Goal: Navigation & Orientation: Find specific page/section

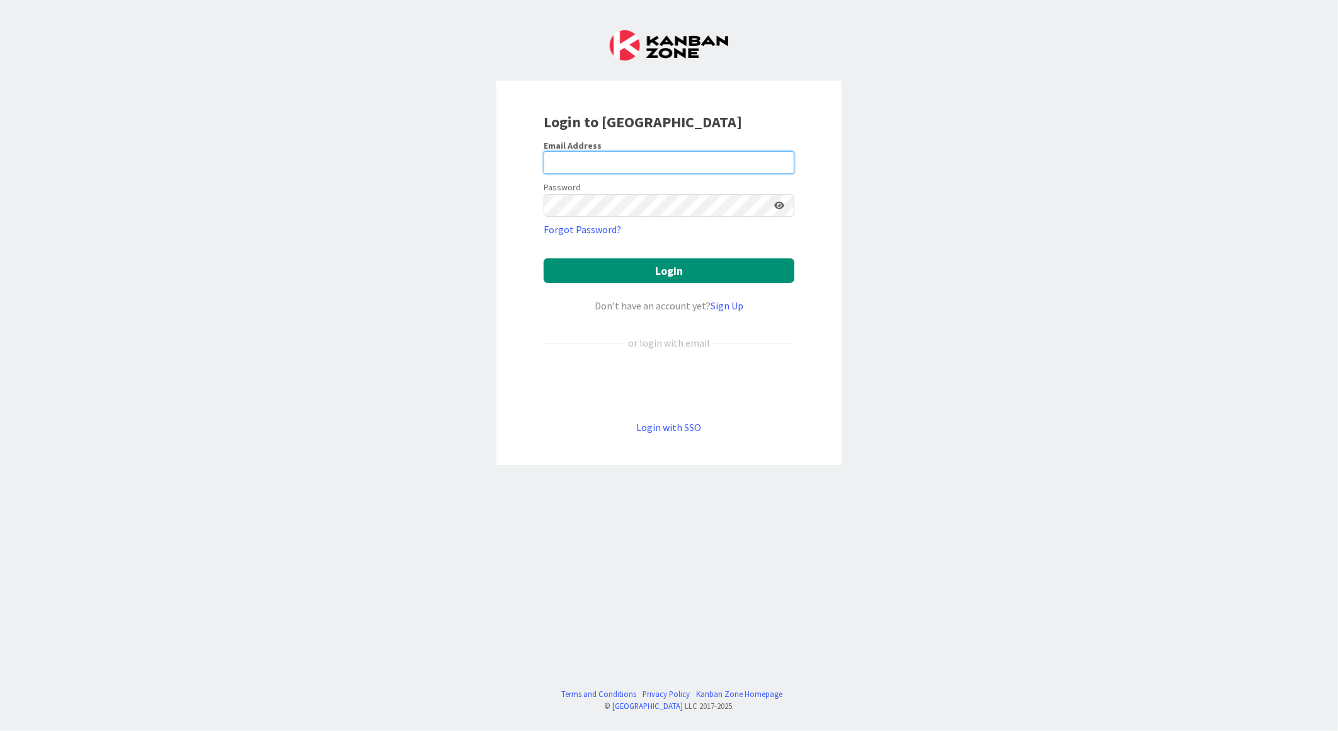
click at [606, 159] on input "email" at bounding box center [669, 162] width 251 height 23
type input "[EMAIL_ADDRESS][PERSON_NAME][DOMAIN_NAME]"
click at [780, 203] on icon at bounding box center [779, 205] width 10 height 9
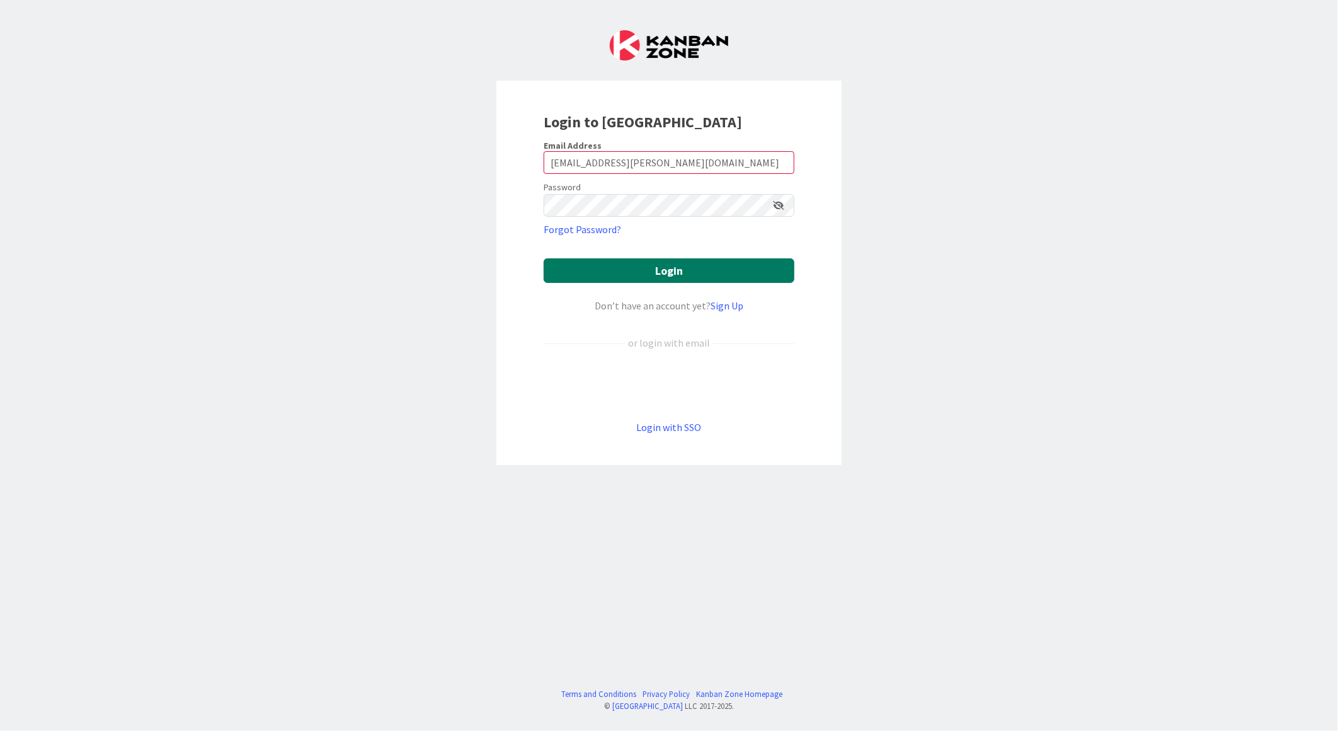
click at [703, 276] on button "Login" at bounding box center [669, 270] width 251 height 25
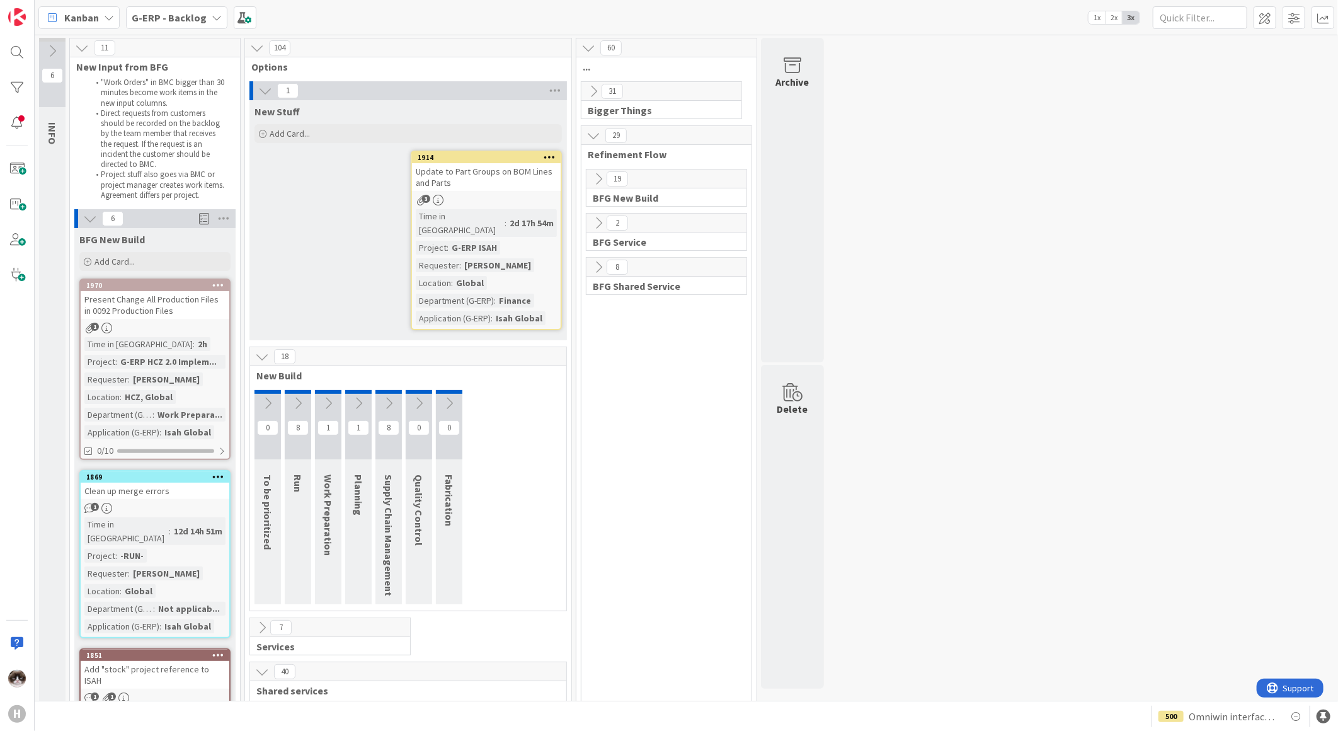
click at [198, 13] on b "G-ERP - Backlog" at bounding box center [169, 17] width 75 height 13
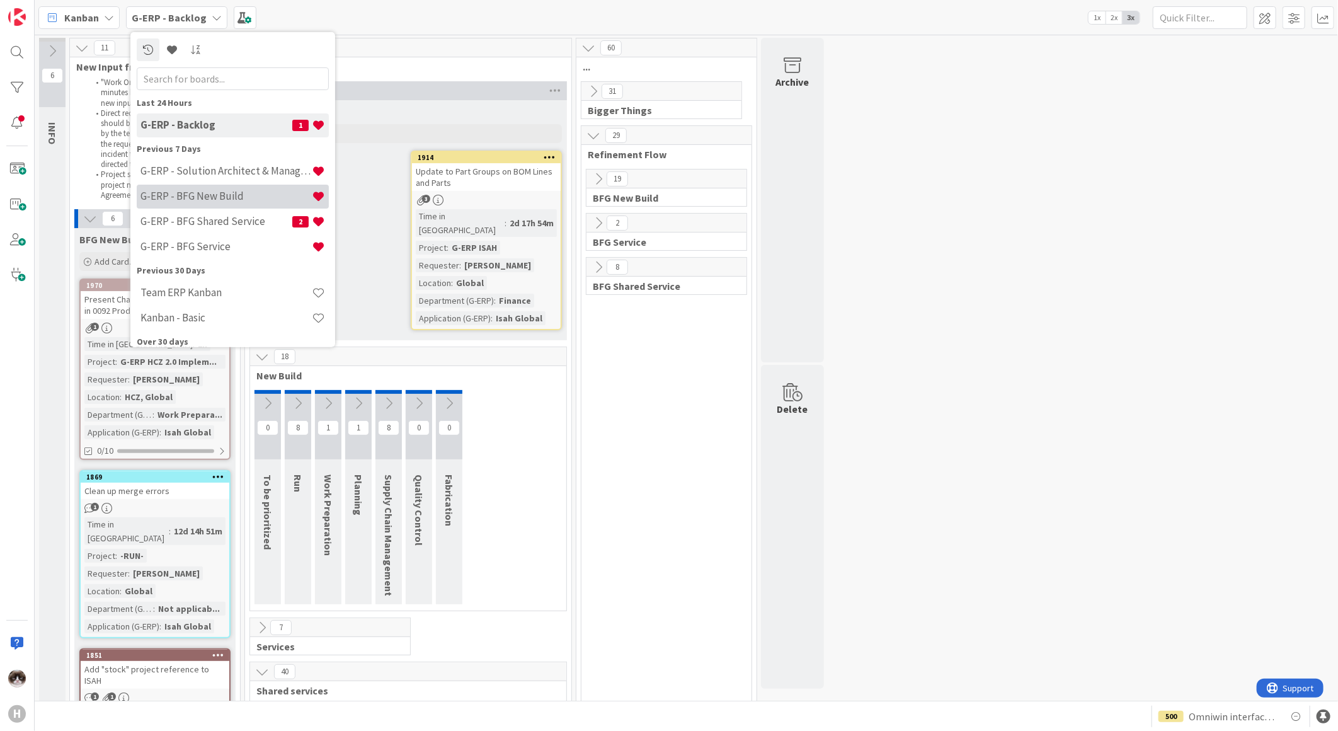
click at [173, 194] on h4 "G-ERP - BFG New Build" at bounding box center [226, 196] width 171 height 13
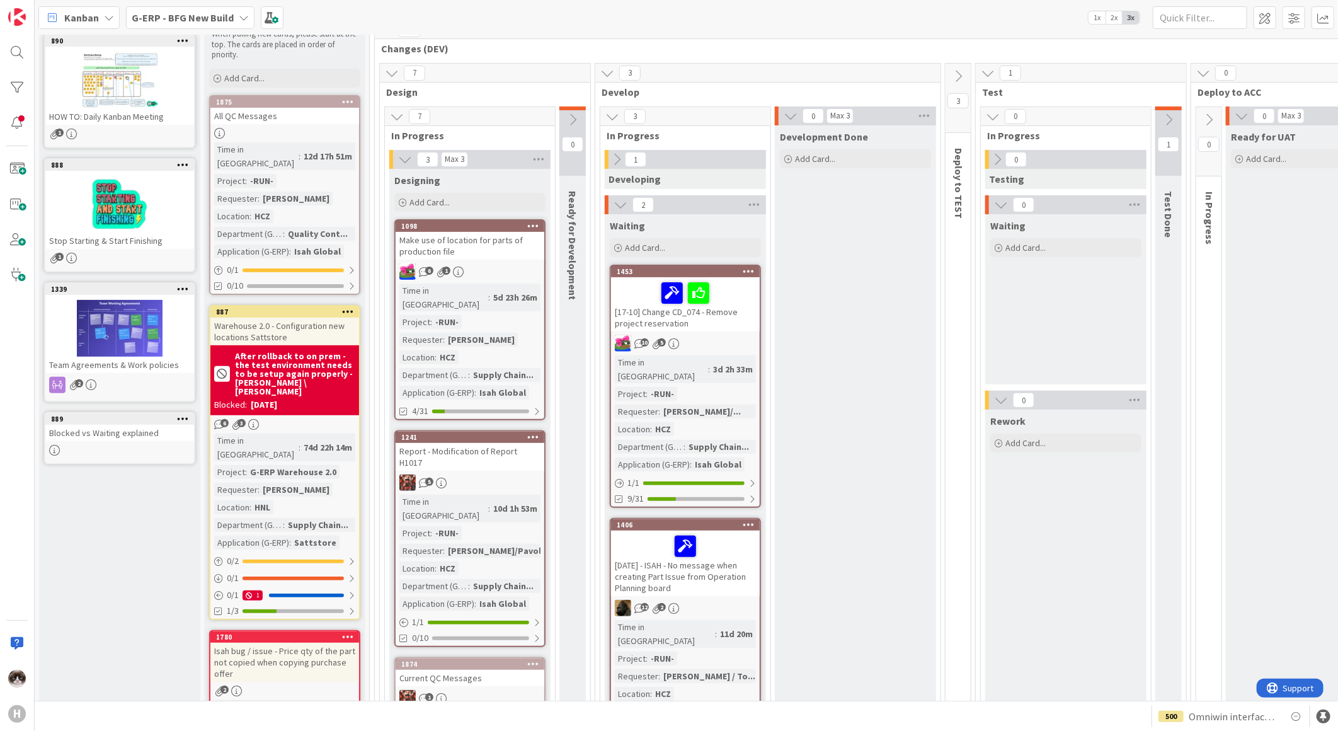
scroll to position [350, 0]
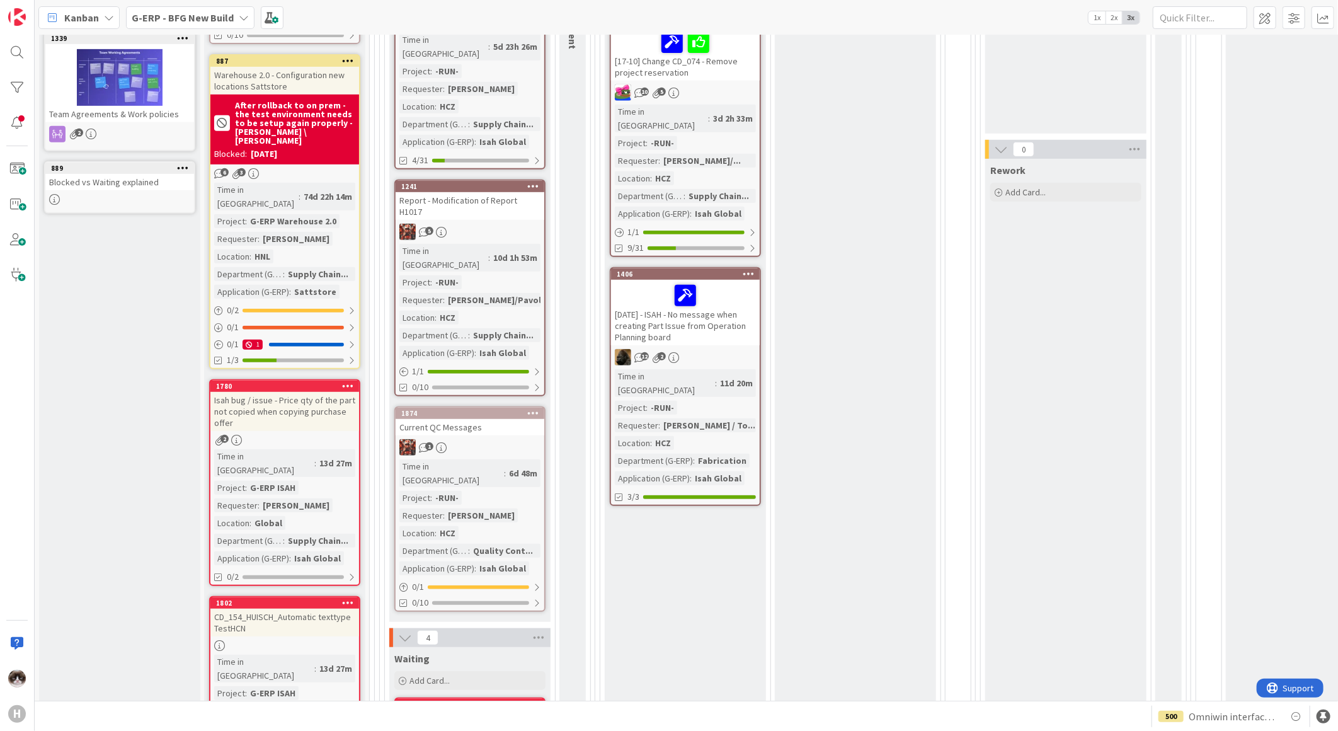
click at [194, 23] on span "G-ERP - BFG New Build" at bounding box center [183, 17] width 102 height 15
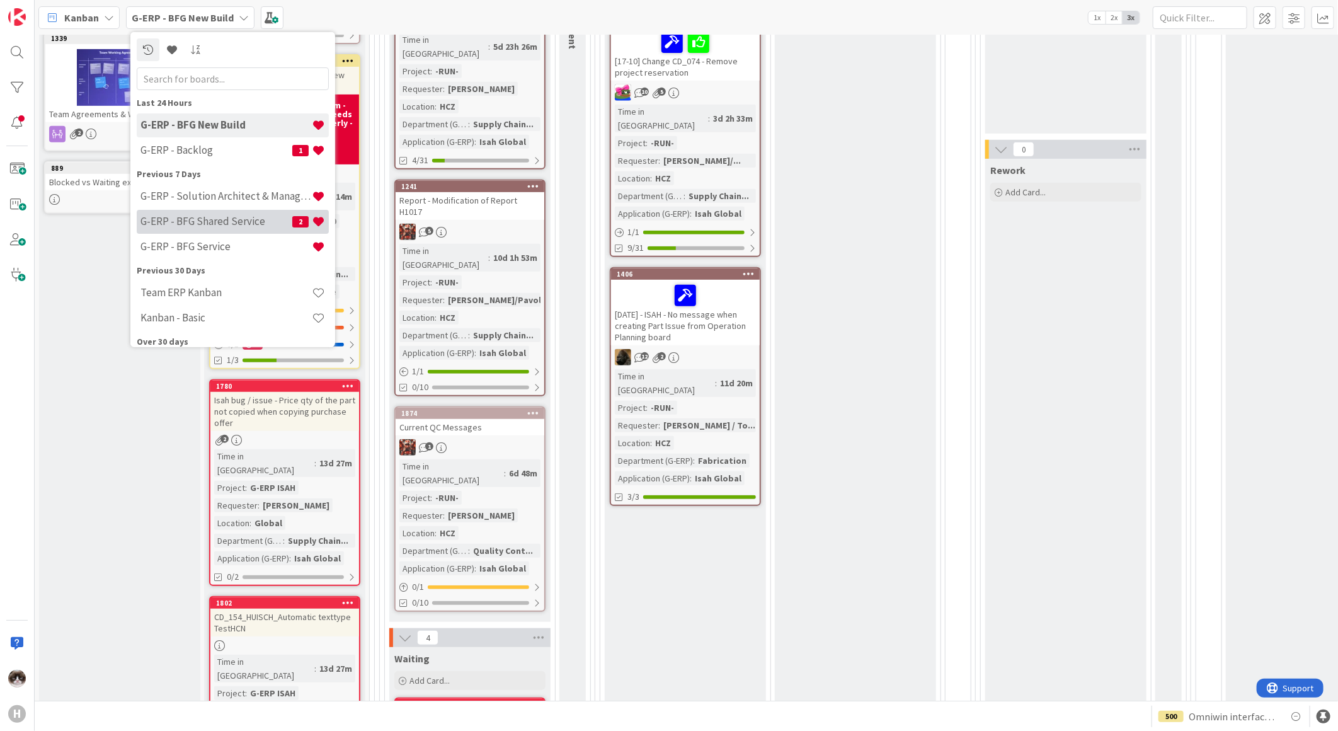
click at [213, 226] on h4 "G-ERP - BFG Shared Service" at bounding box center [217, 221] width 152 height 13
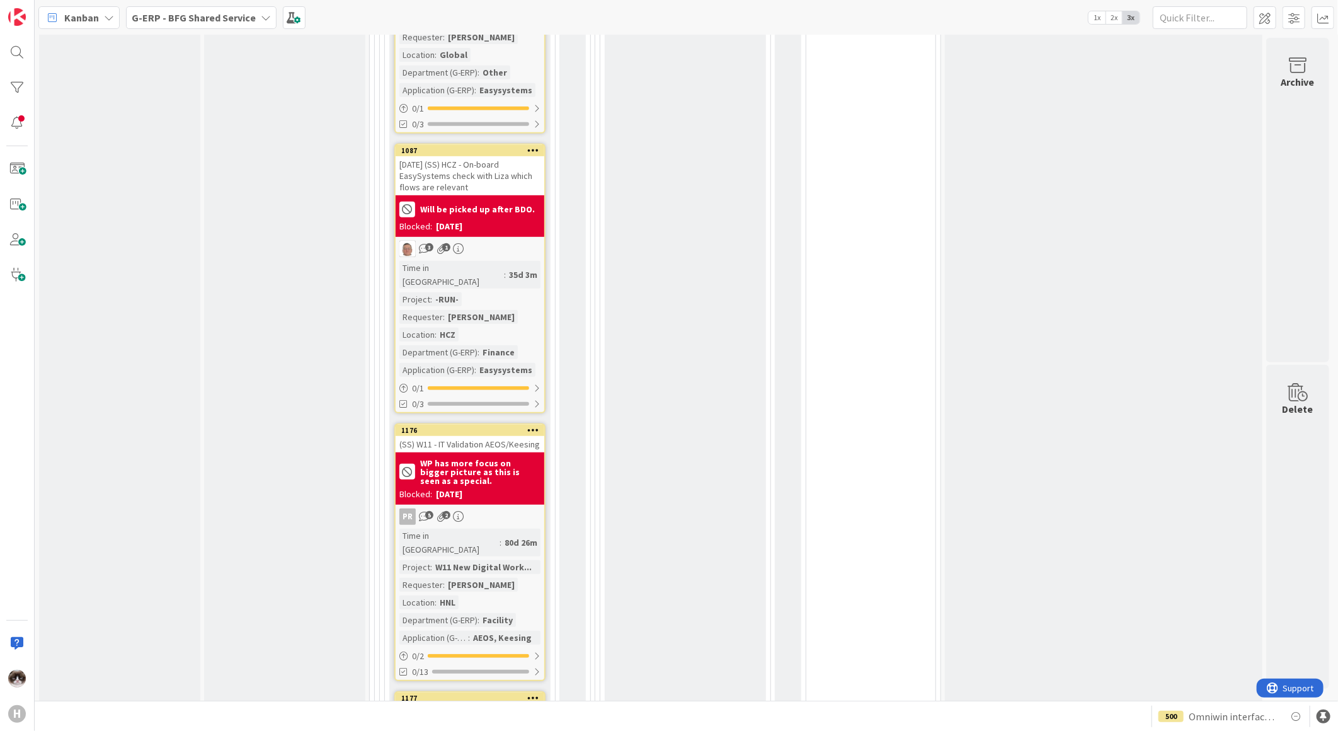
scroll to position [3501, 0]
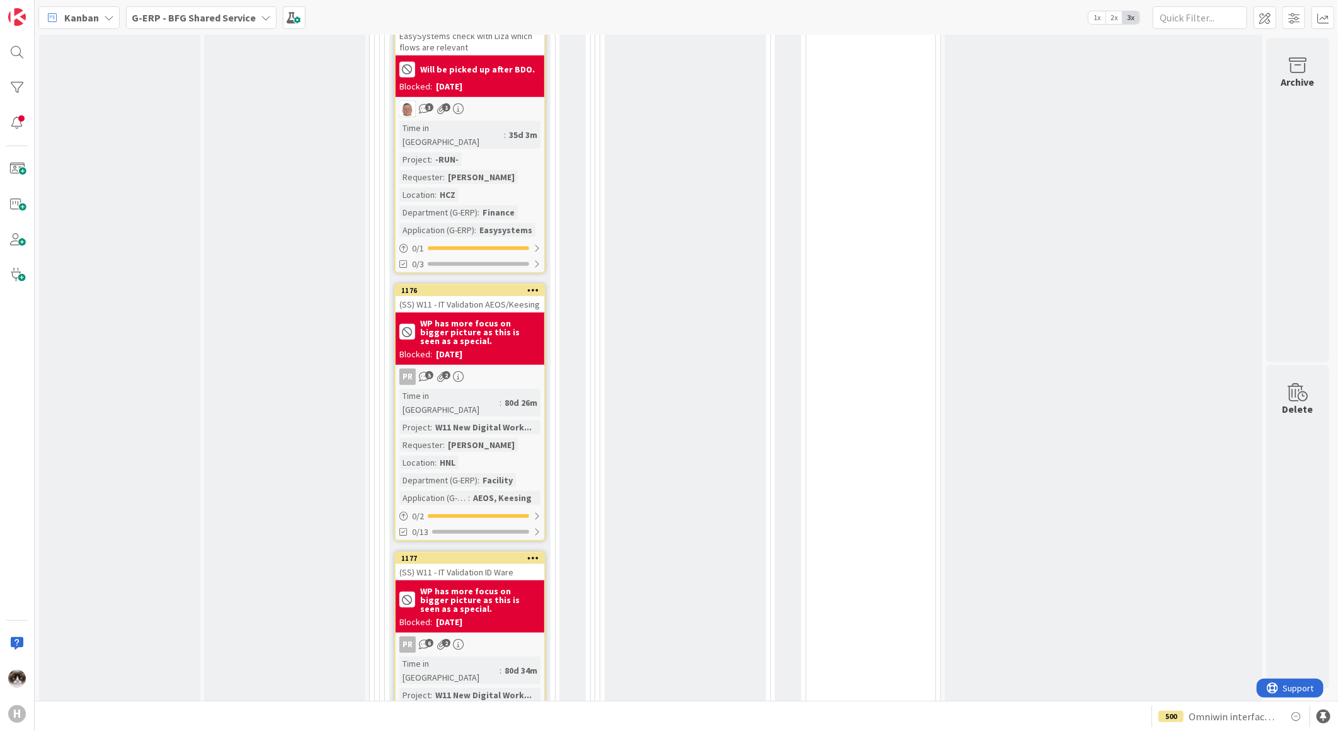
click at [243, 410] on div "Input Buffer During the Replenishment Meeting the team & Team Manager will sele…" at bounding box center [284, 555] width 161 height 7998
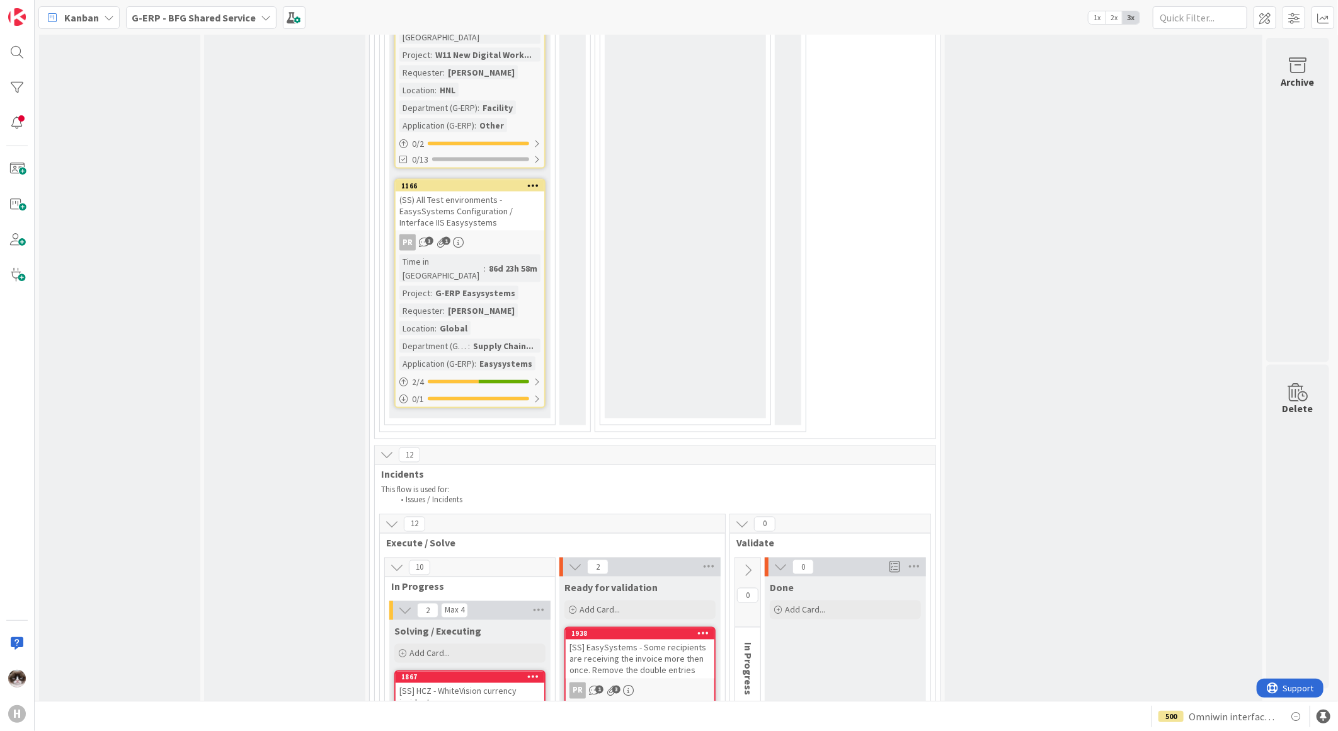
scroll to position [4201, 0]
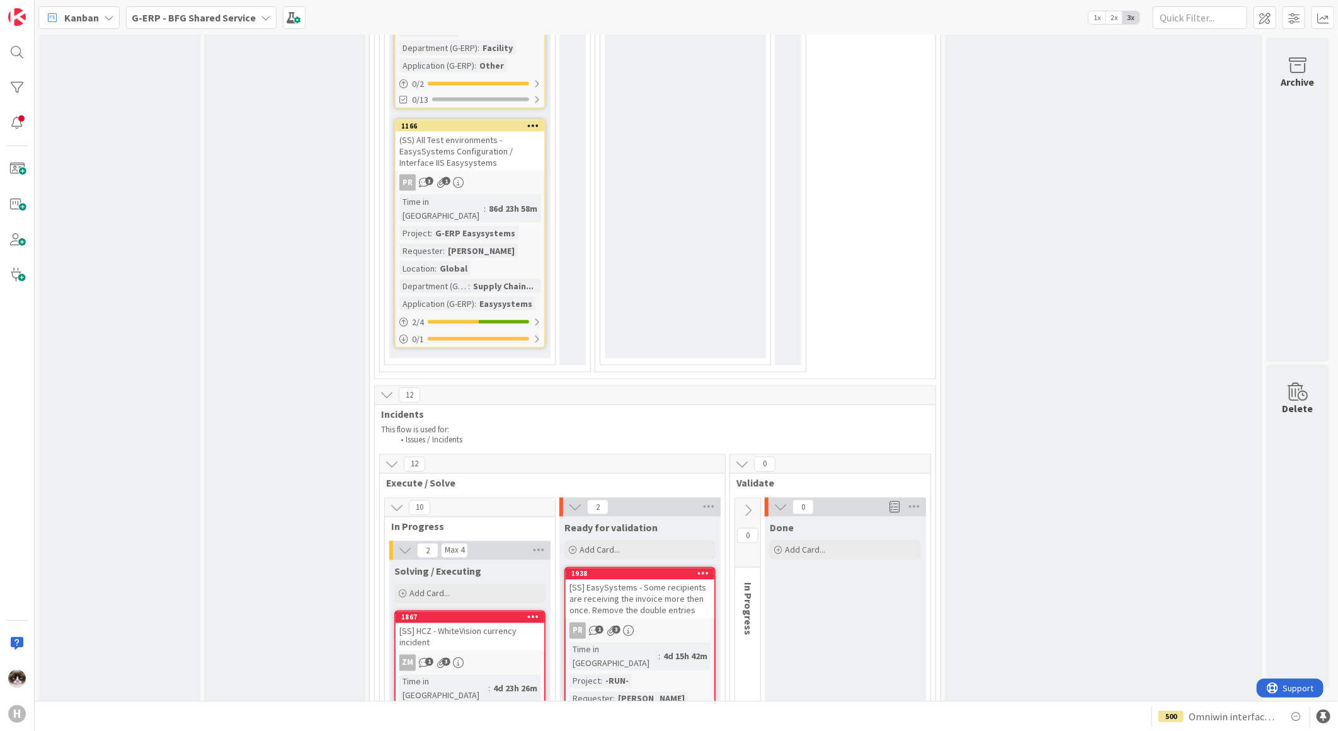
click at [524, 611] on link "1867 [SS] HCZ - WhiteVision currency incident ZM 1 3 Time in Column : 4d 23h 26…" at bounding box center [469, 703] width 151 height 185
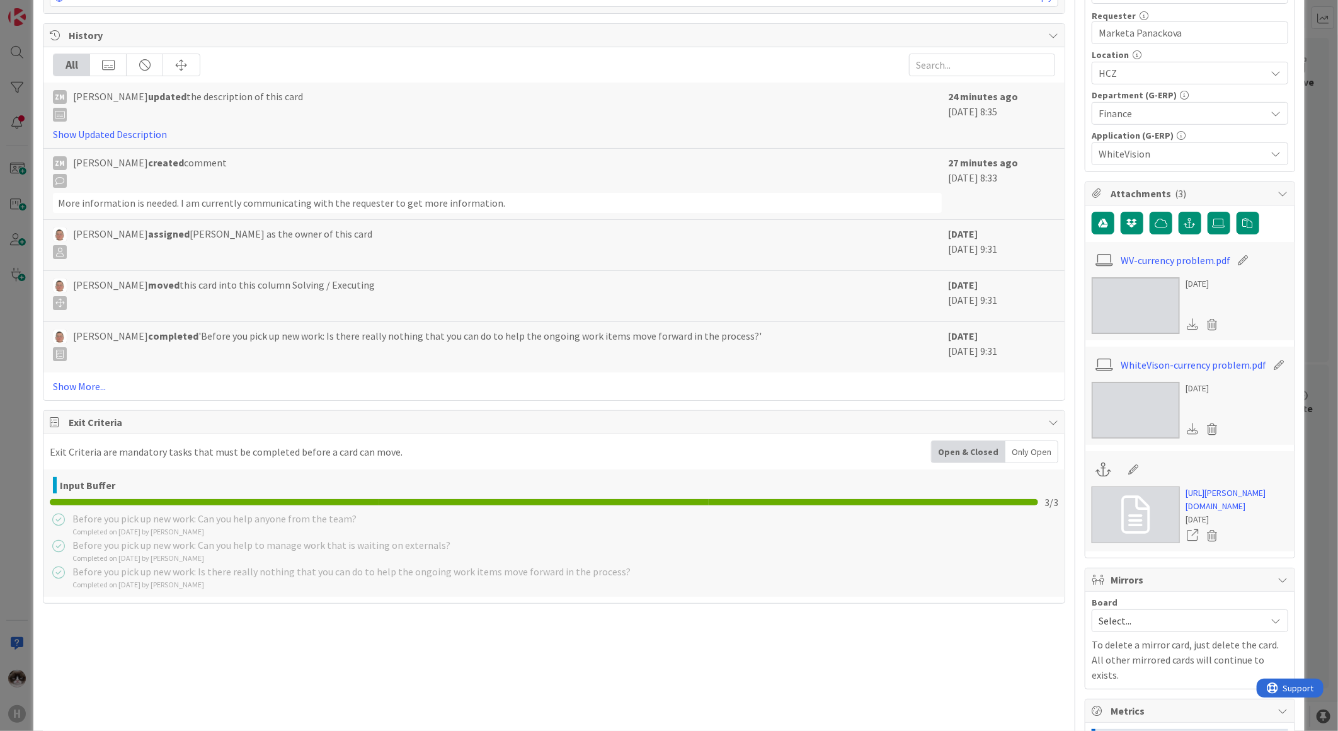
scroll to position [420, 0]
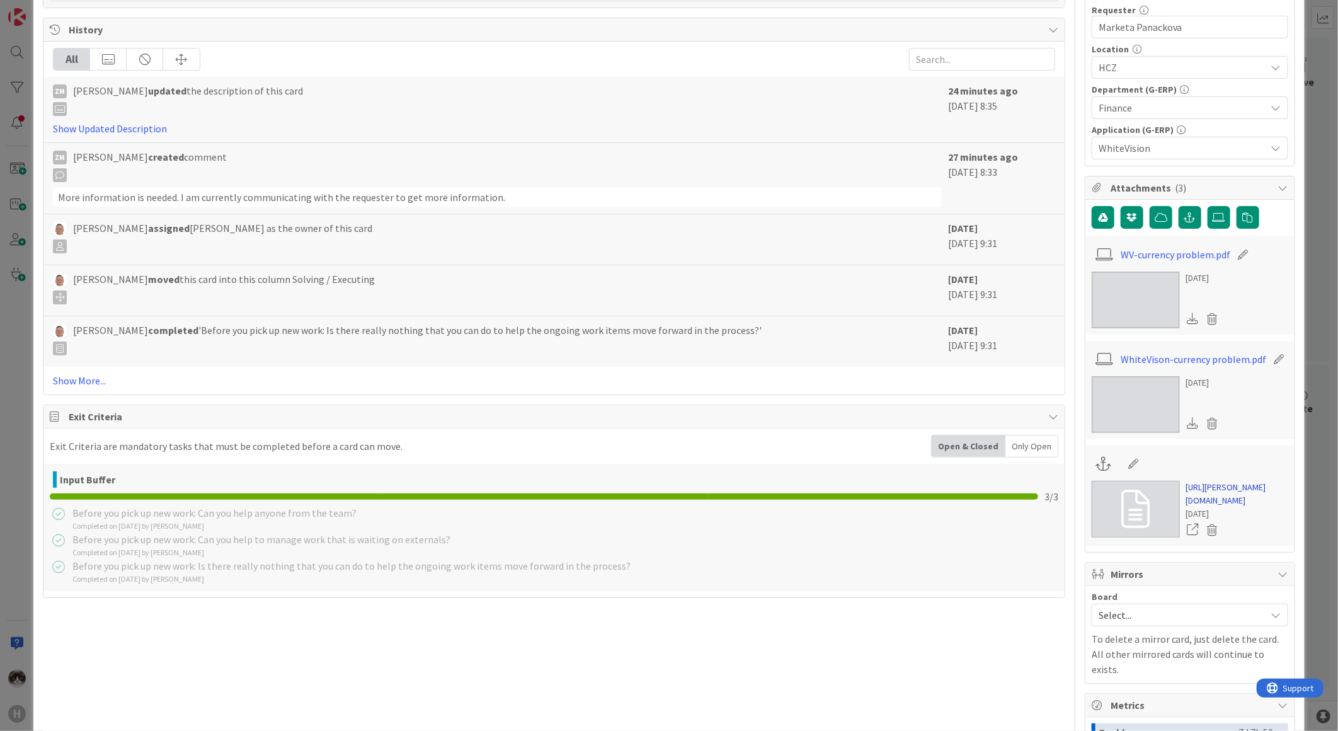
click at [1218, 507] on link "[URL][PERSON_NAME][DOMAIN_NAME]" at bounding box center [1238, 494] width 102 height 26
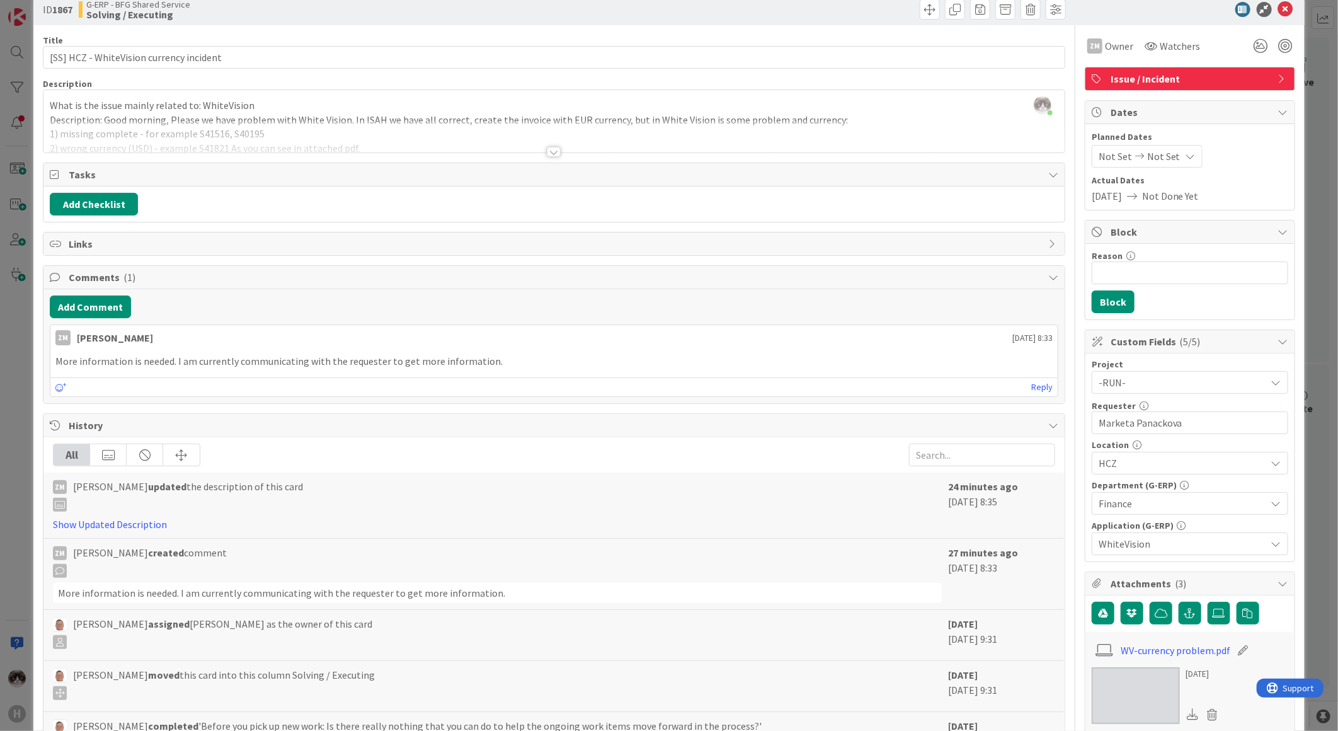
scroll to position [0, 0]
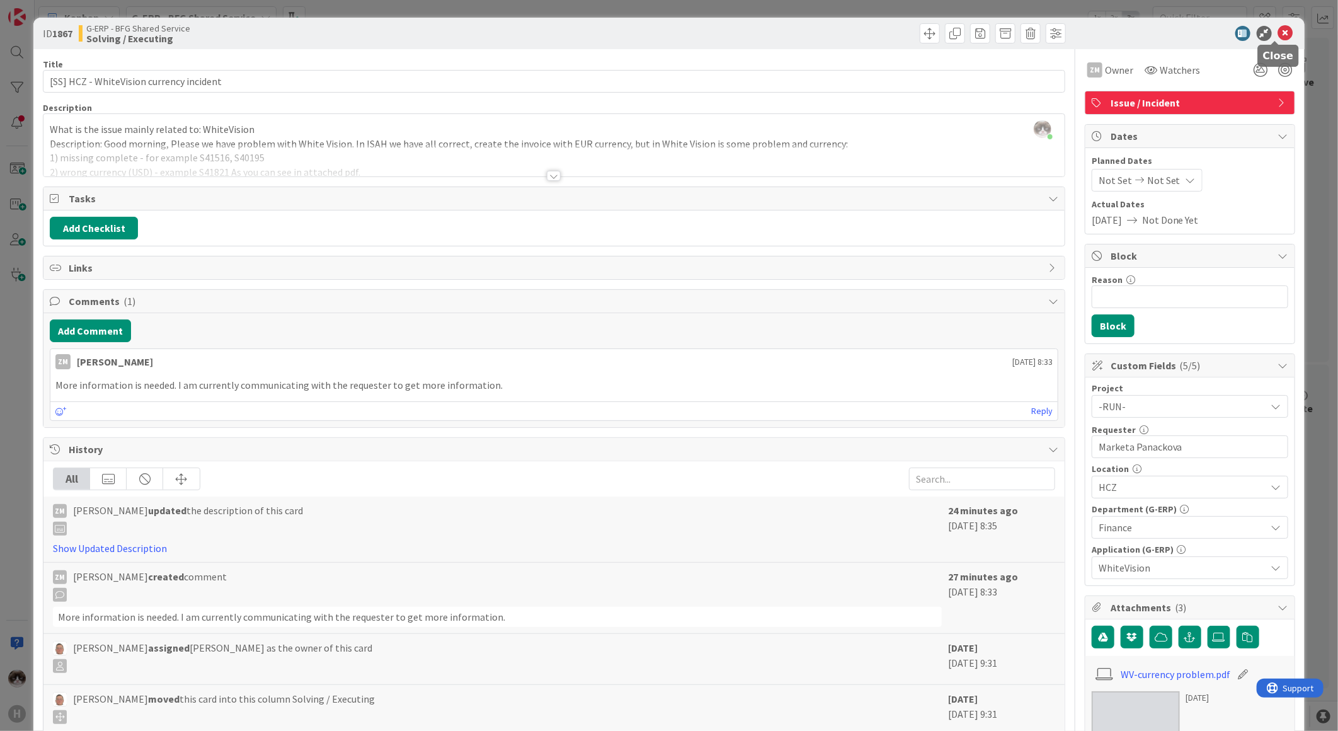
click at [1279, 28] on icon at bounding box center [1286, 33] width 15 height 15
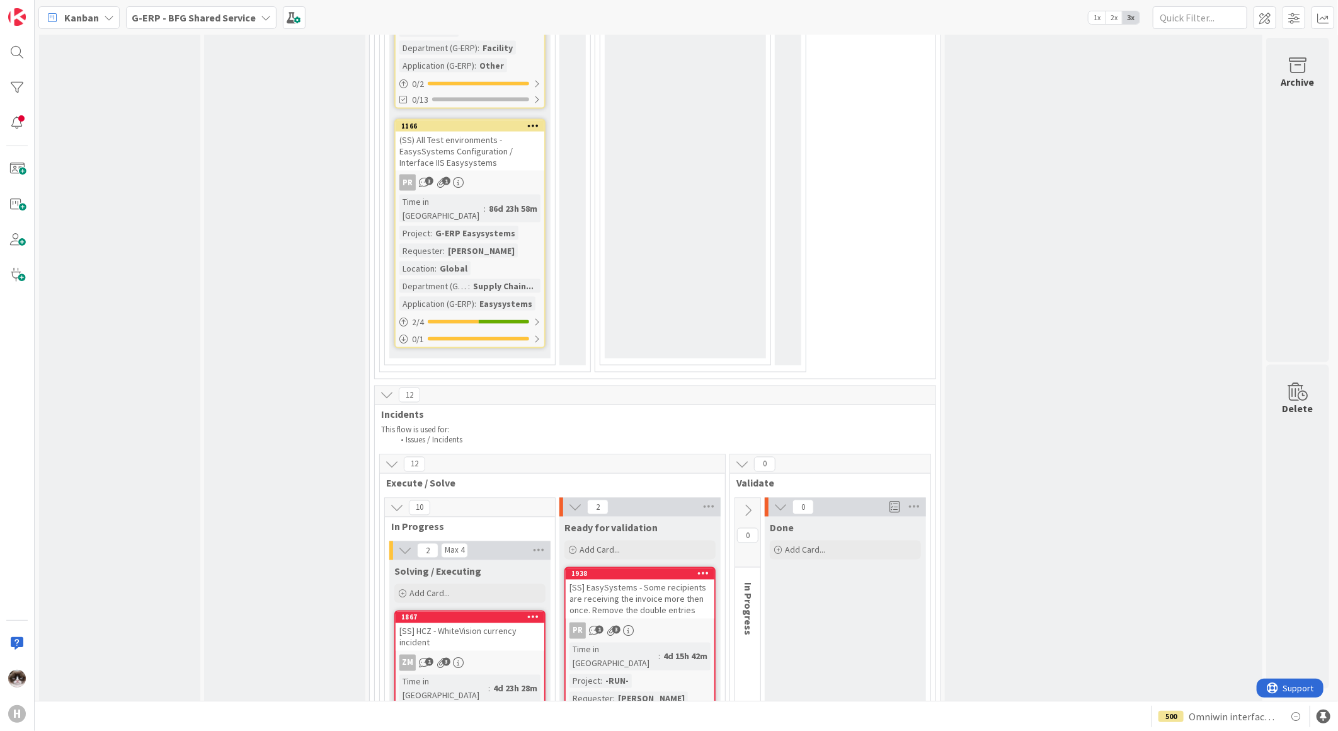
click at [497, 611] on link "1867 [SS] HCZ - WhiteVision currency incident ZM 1 3 Time in Column : 4d 23h 28…" at bounding box center [469, 703] width 151 height 185
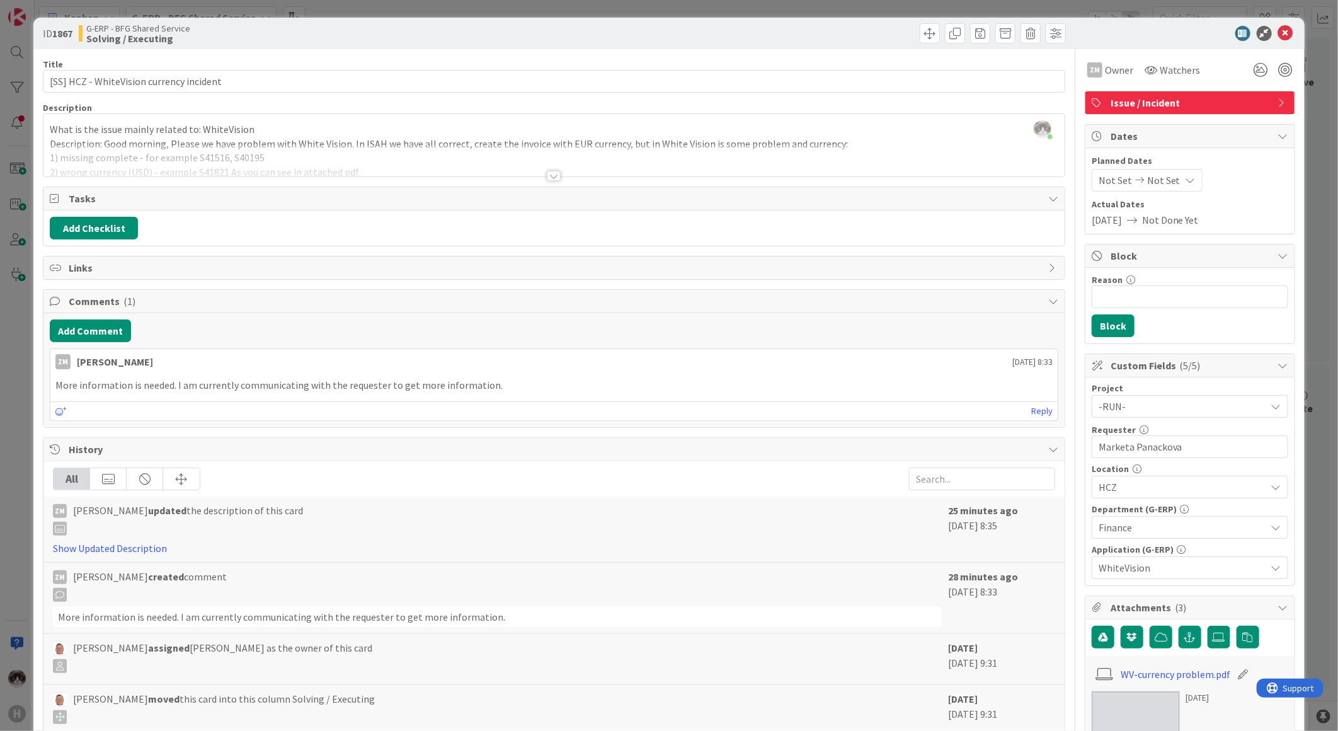
click at [503, 181] on div "Title 40 / 128 [SS] HCZ - WhiteVision currency incident Description [PERSON_NAM…" at bounding box center [554, 700] width 1023 height 1303
click at [571, 166] on div at bounding box center [554, 160] width 1022 height 32
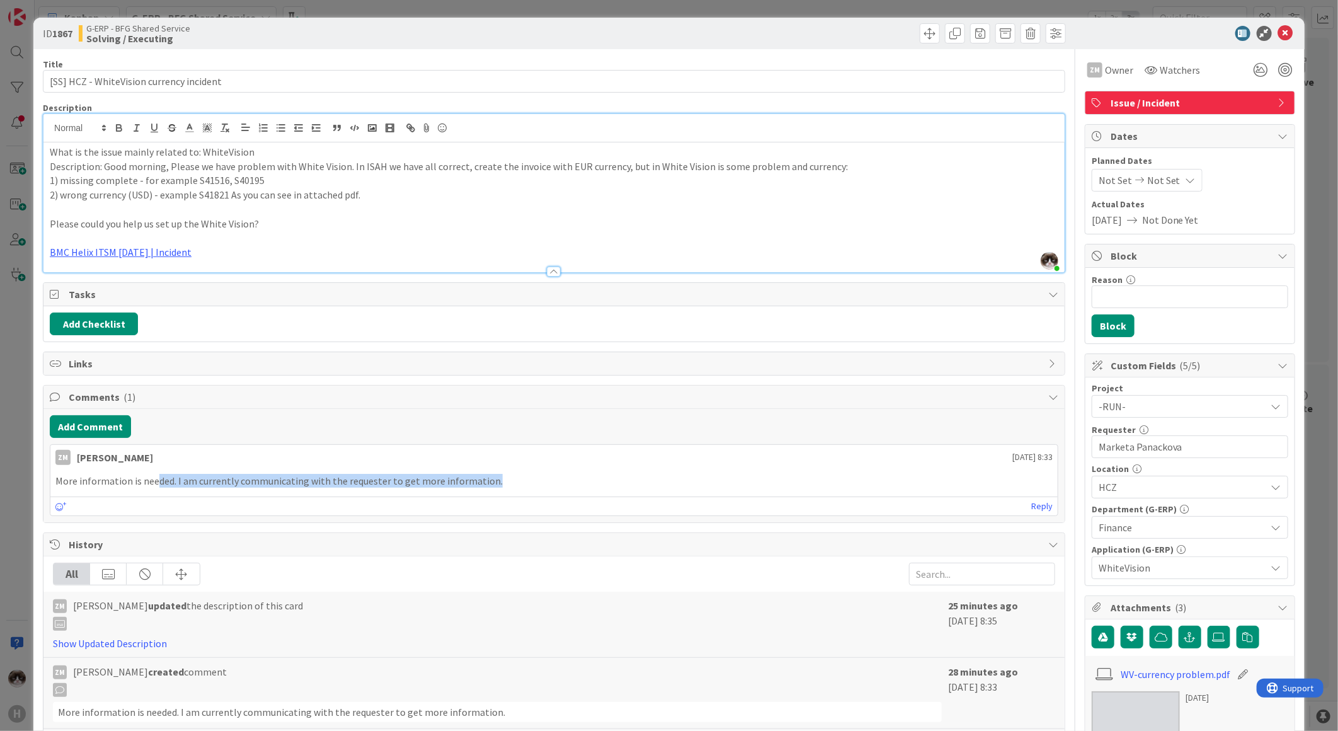
drag, startPoint x: 156, startPoint y: 483, endPoint x: 503, endPoint y: 492, distance: 346.7
click at [503, 492] on div "More information is needed. I am currently communicating with the requester to …" at bounding box center [554, 481] width 1008 height 25
drag, startPoint x: 503, startPoint y: 492, endPoint x: 531, endPoint y: 483, distance: 28.9
click at [531, 483] on p "More information is needed. I am currently communicating with the requester to …" at bounding box center [554, 481] width 998 height 14
click at [1280, 32] on icon at bounding box center [1286, 33] width 15 height 15
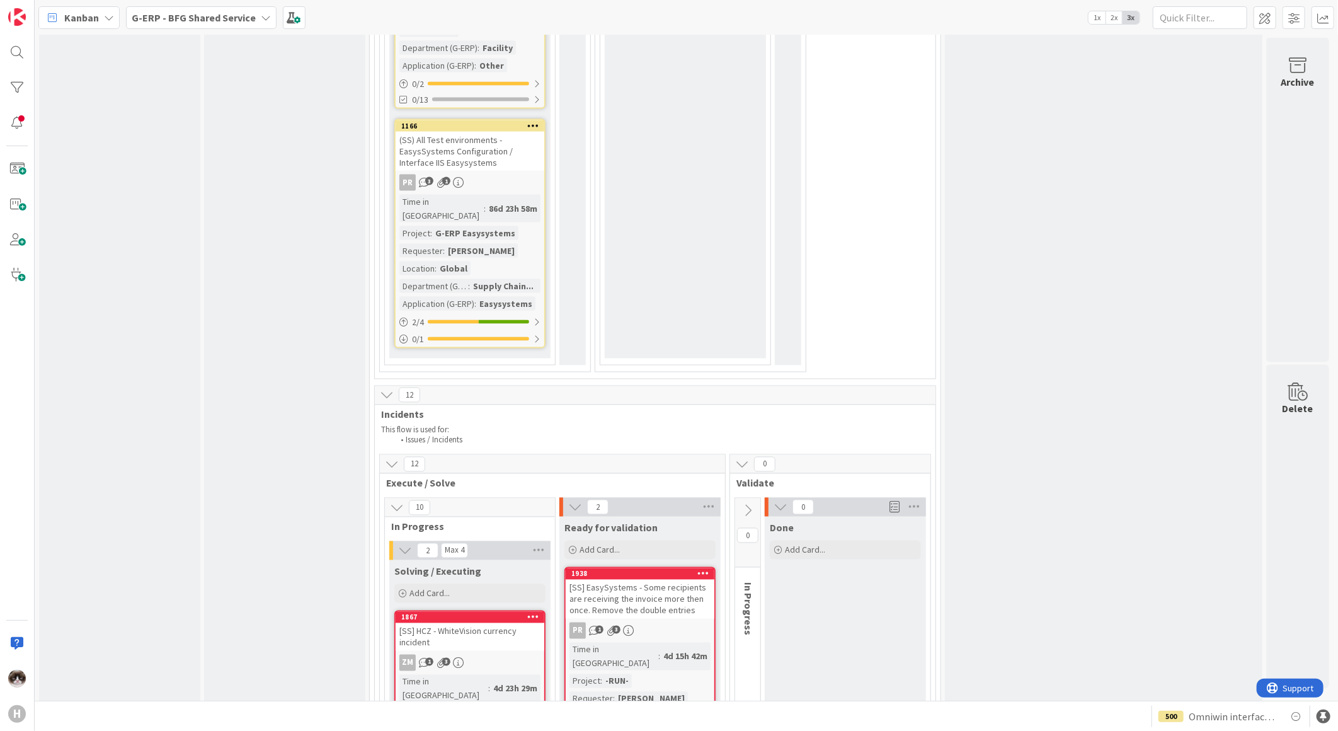
drag, startPoint x: 173, startPoint y: 404, endPoint x: 173, endPoint y: 382, distance: 22.1
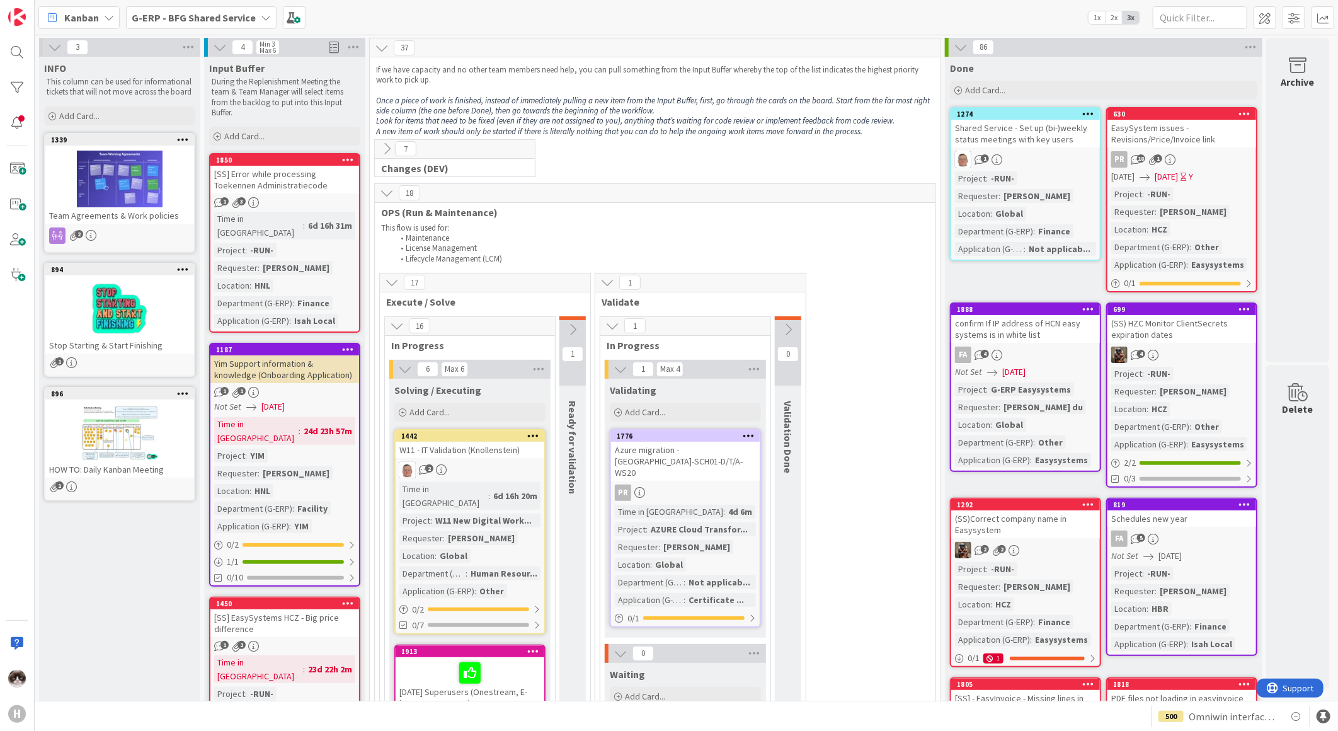
click at [388, 282] on icon at bounding box center [392, 282] width 14 height 14
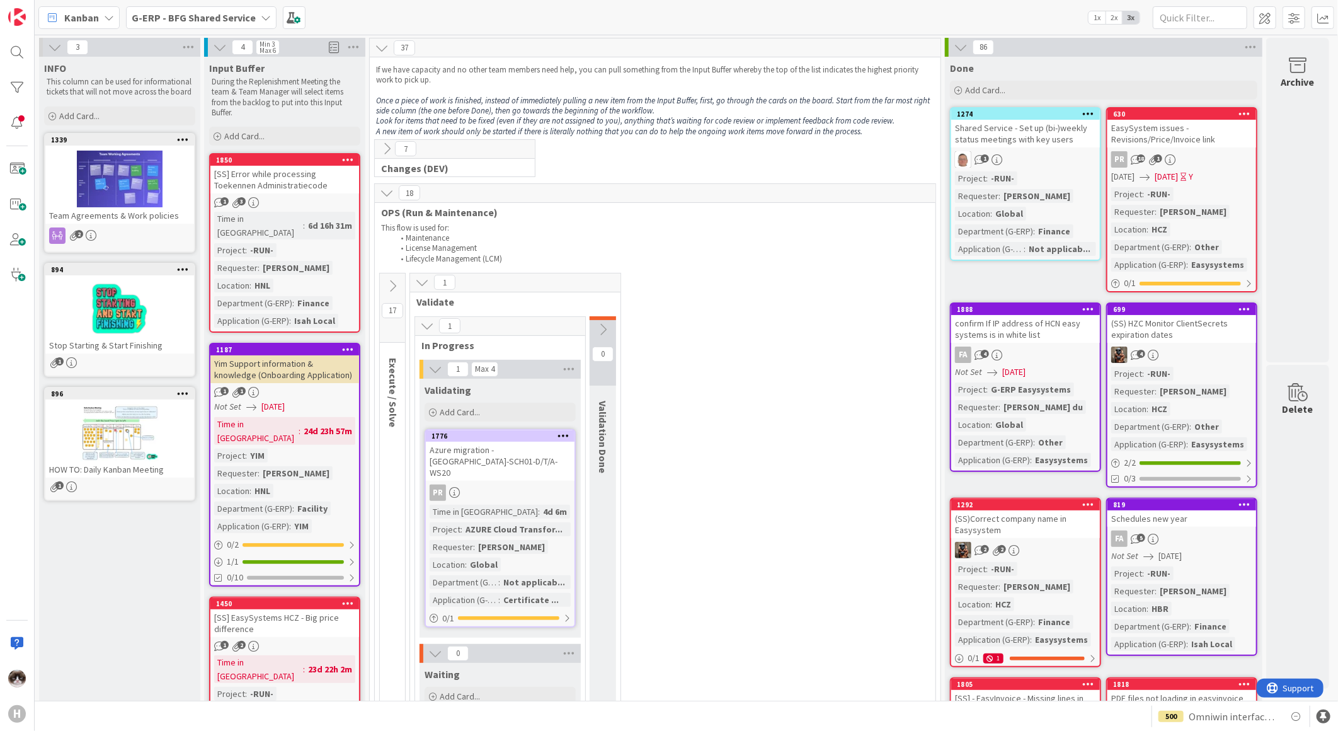
click at [399, 285] on icon at bounding box center [393, 286] width 14 height 14
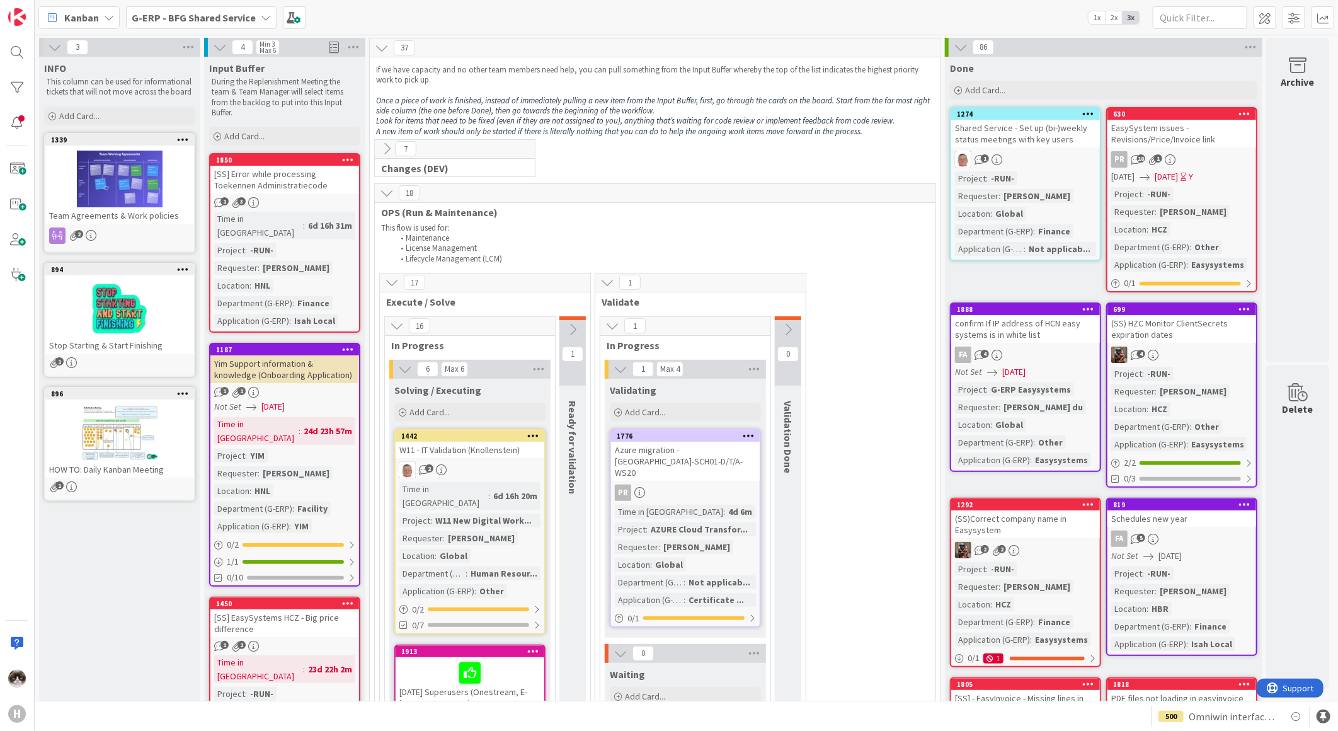
click at [387, 197] on icon at bounding box center [387, 193] width 14 height 14
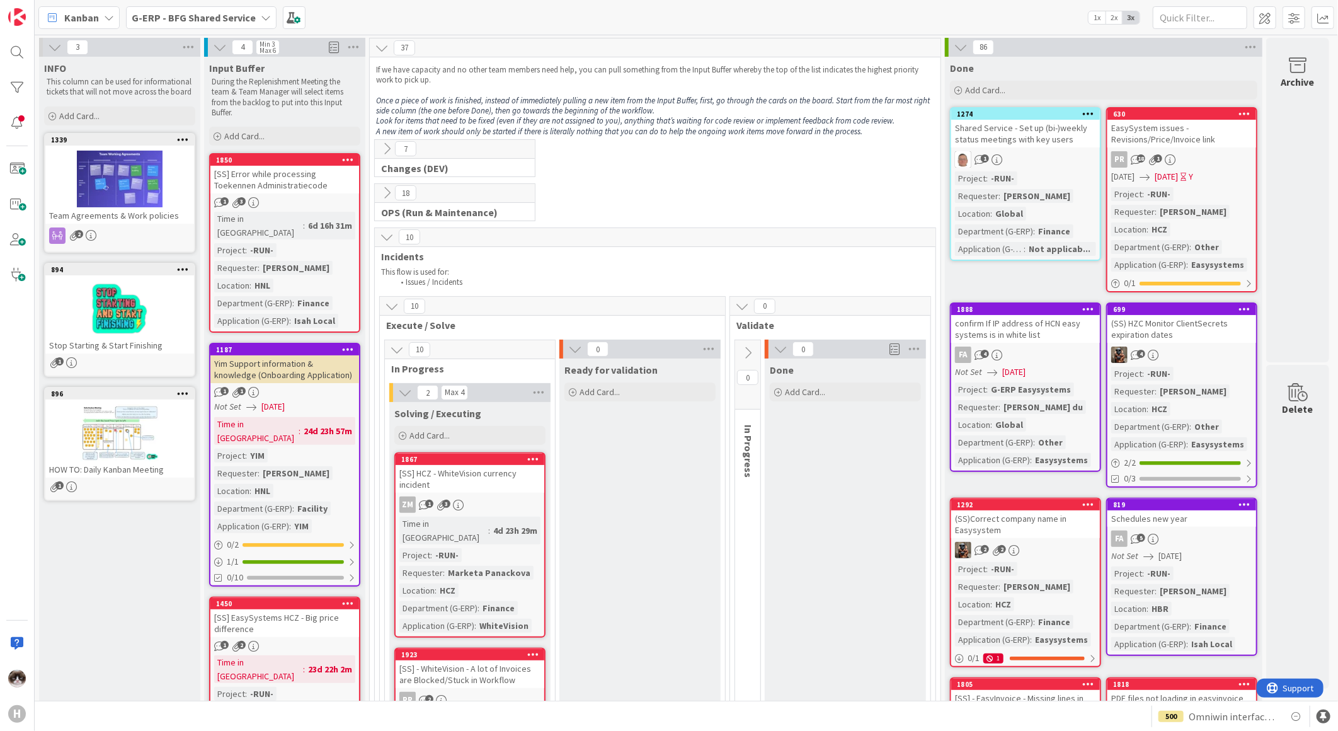
click at [383, 233] on icon at bounding box center [387, 237] width 14 height 14
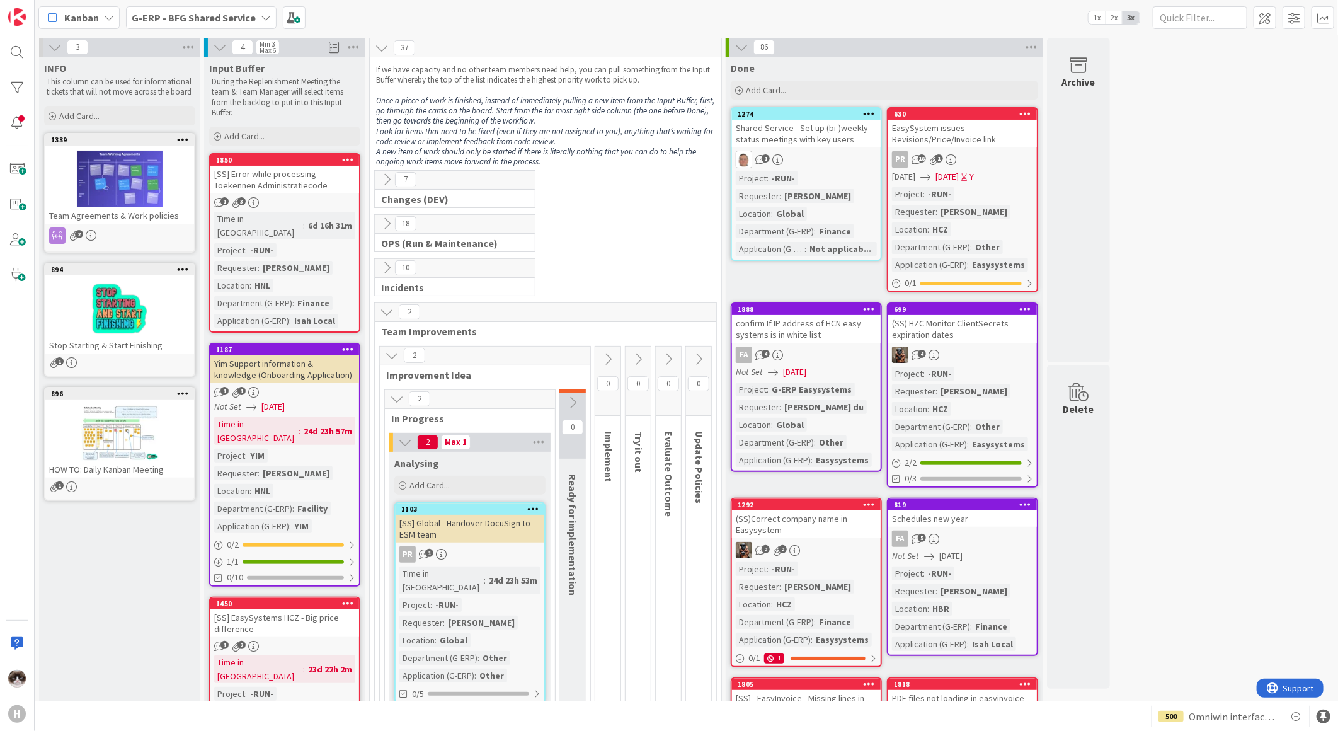
click at [388, 313] on icon at bounding box center [387, 312] width 14 height 14
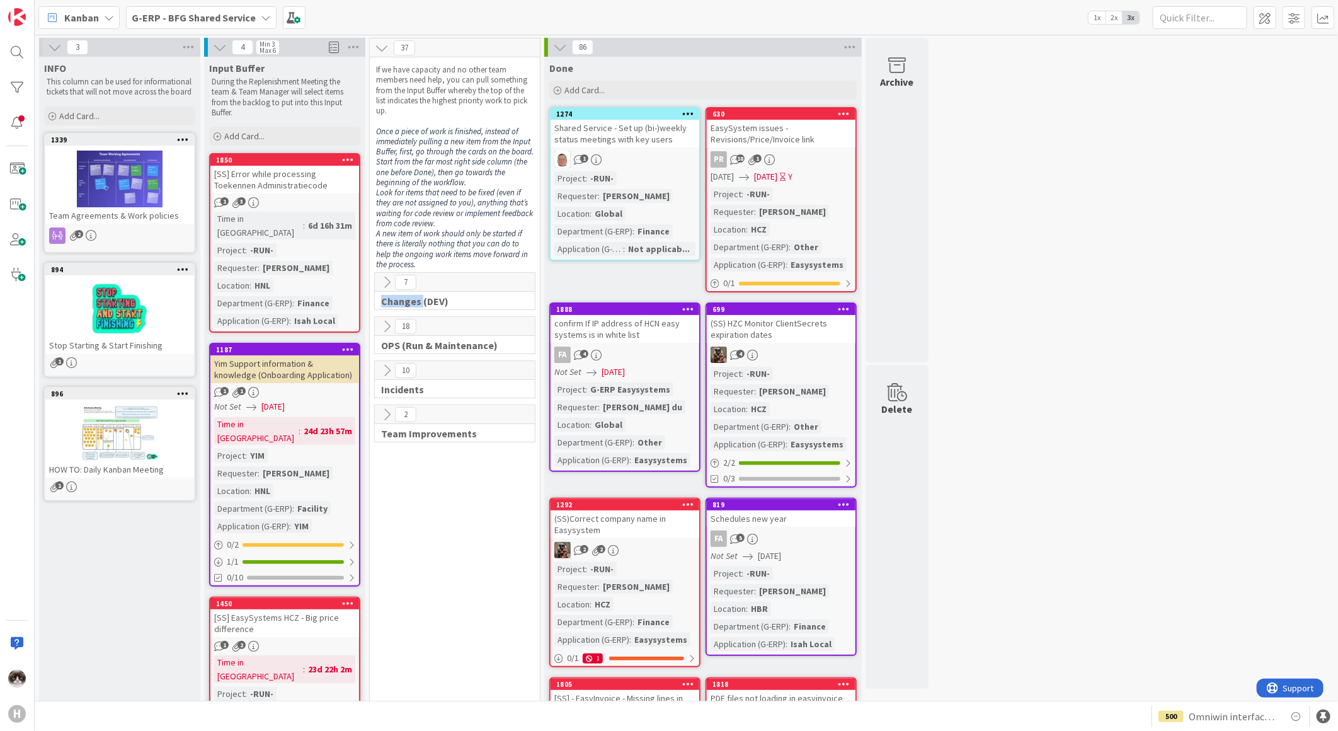
click at [388, 313] on div "7 Changes (DEV)" at bounding box center [454, 294] width 165 height 44
drag, startPoint x: 388, startPoint y: 313, endPoint x: 392, endPoint y: 414, distance: 100.9
click at [392, 414] on icon at bounding box center [387, 415] width 14 height 14
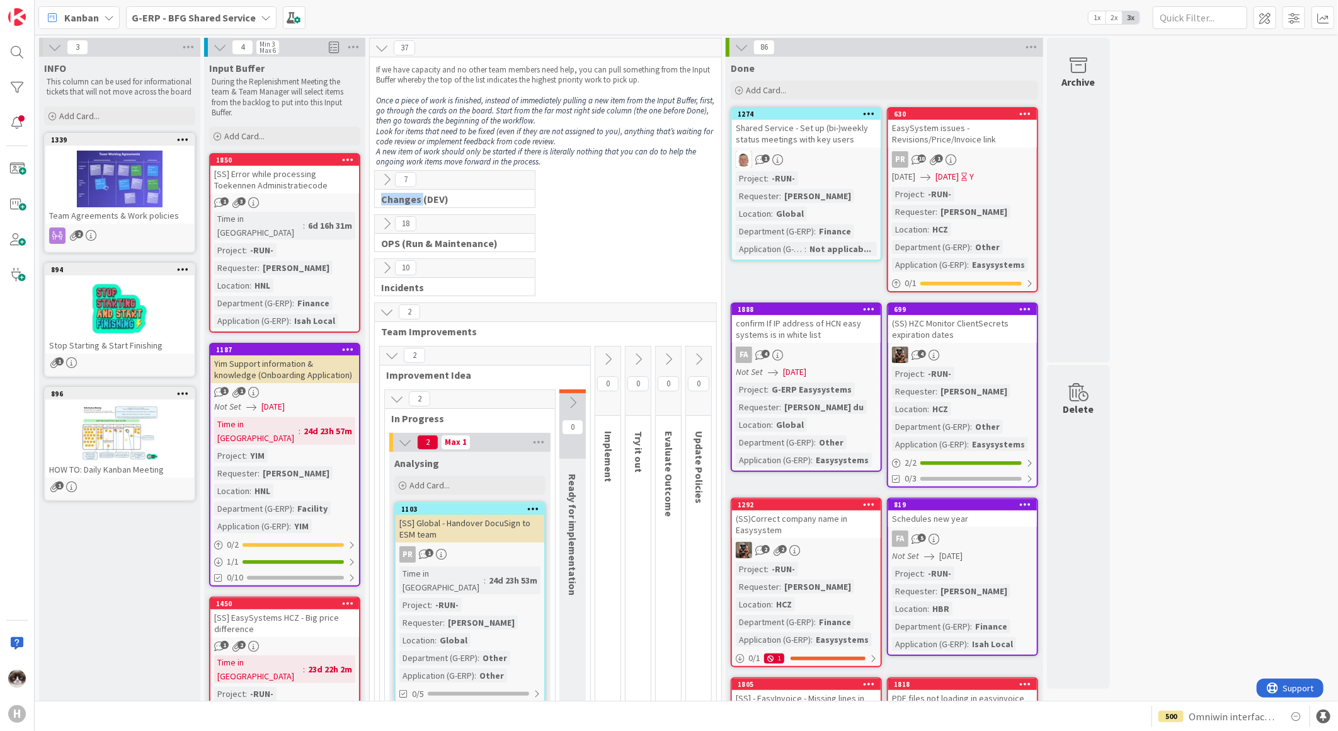
click at [383, 312] on icon at bounding box center [387, 312] width 14 height 14
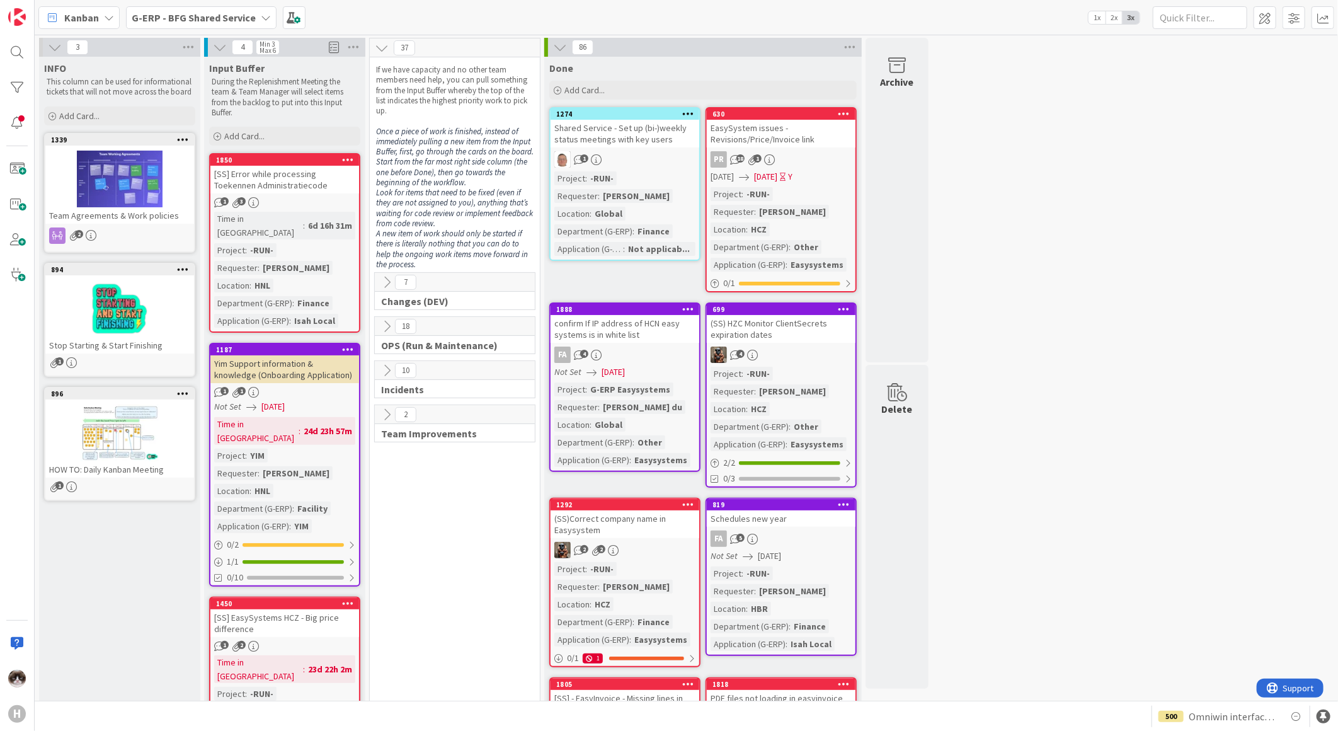
click at [421, 532] on div "7 Changes (DEV) 18 OPS (Run & Maintenance) This flow is used for: Maintenance L…" at bounding box center [454, 661] width 165 height 778
click at [227, 13] on b "G-ERP - BFG Shared Service" at bounding box center [194, 17] width 124 height 13
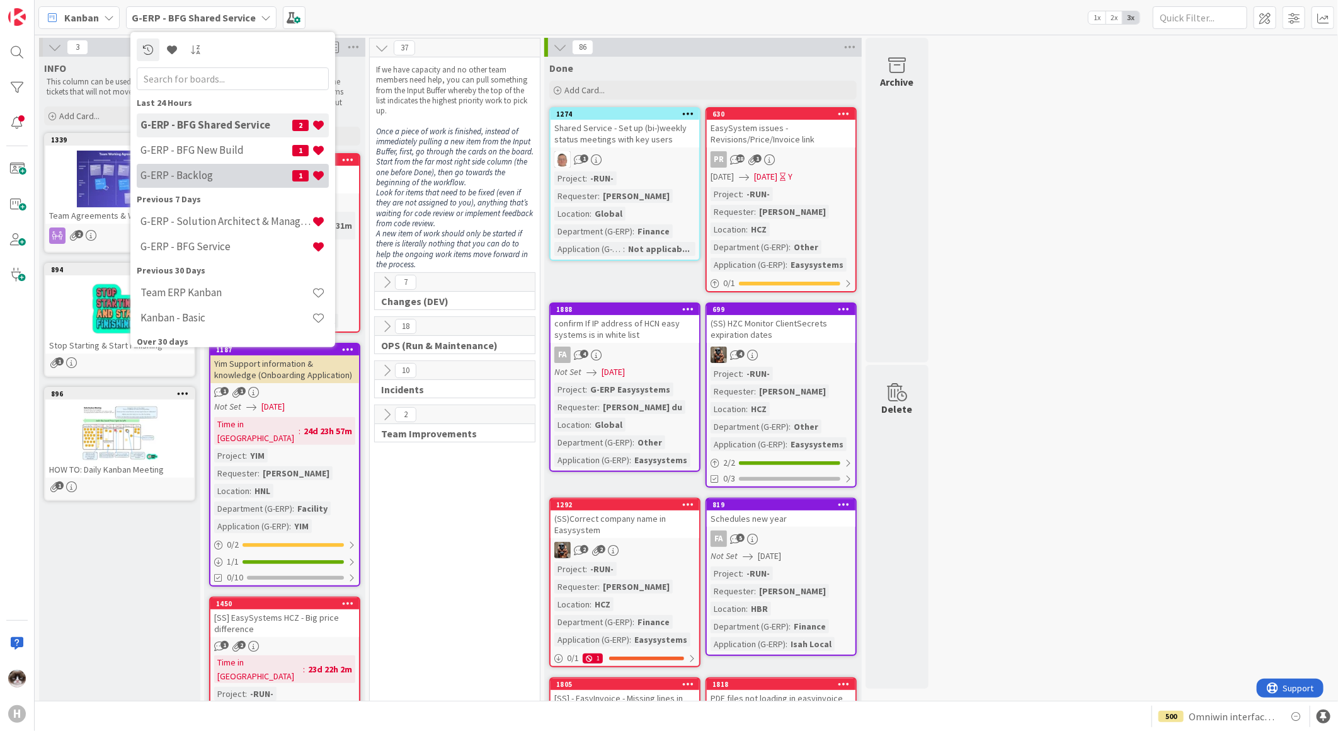
click at [234, 172] on h4 "G-ERP - Backlog" at bounding box center [217, 175] width 152 height 13
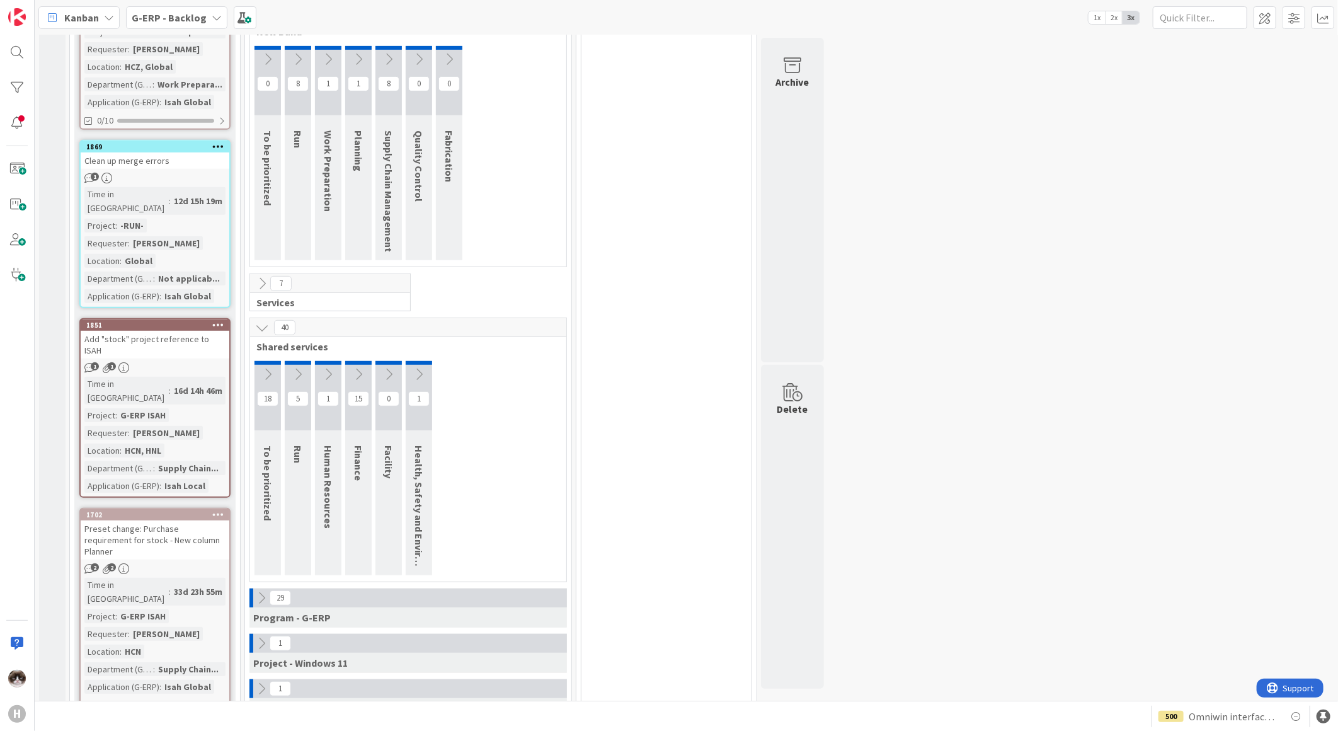
scroll to position [210, 0]
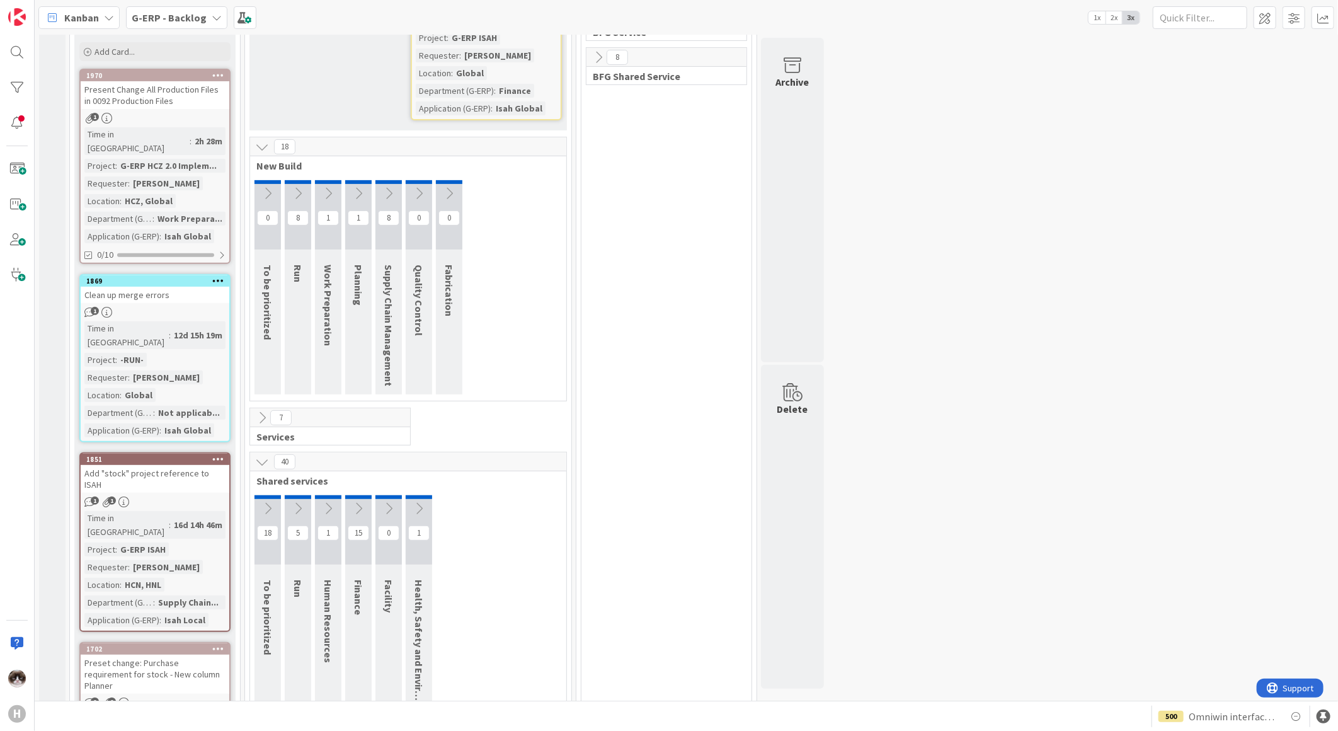
click at [272, 456] on div "40" at bounding box center [408, 461] width 316 height 19
click at [256, 455] on icon at bounding box center [262, 462] width 14 height 14
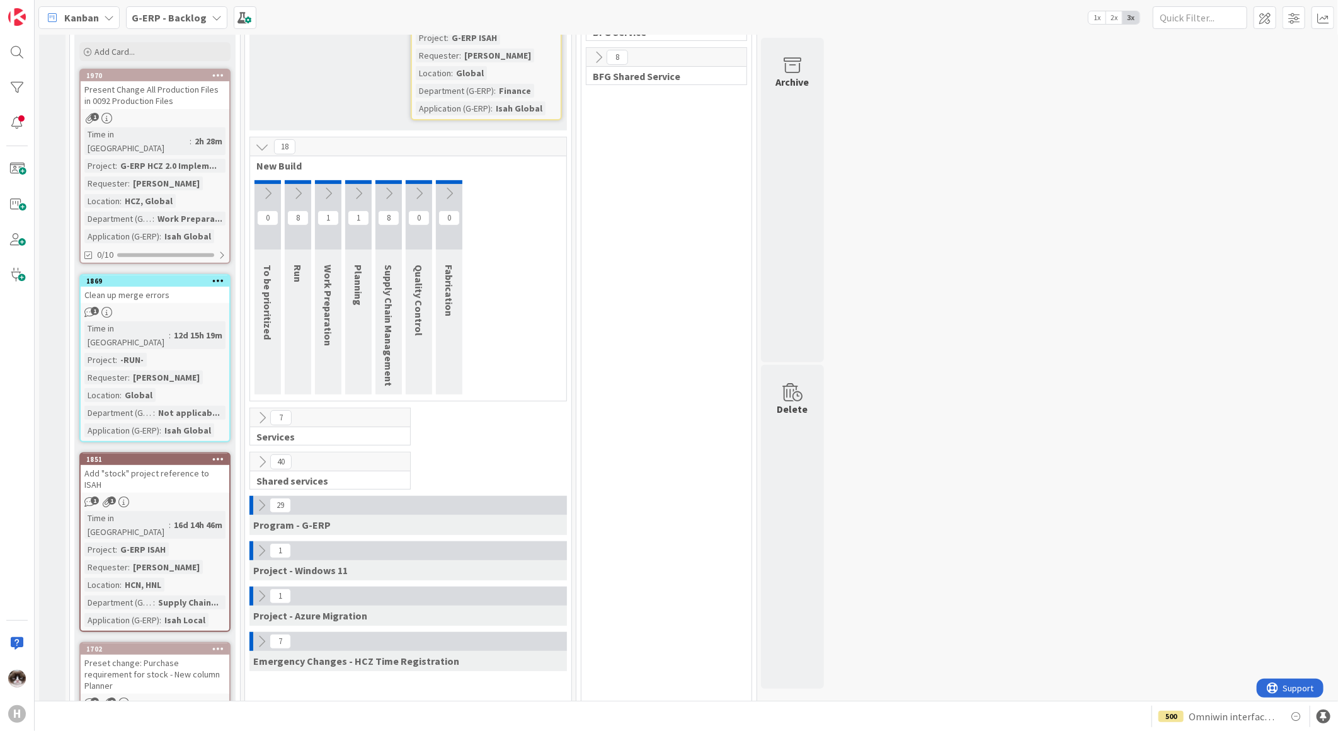
click at [262, 140] on icon at bounding box center [262, 147] width 14 height 14
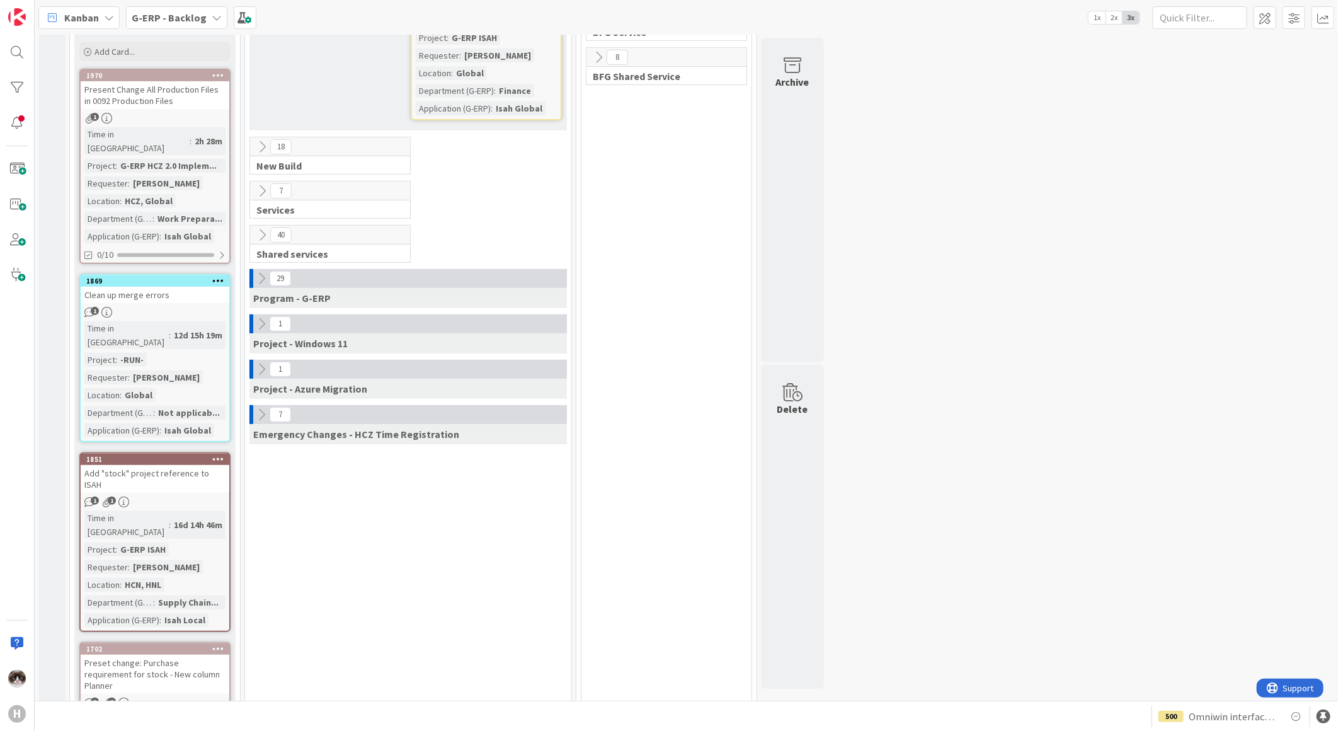
scroll to position [70, 0]
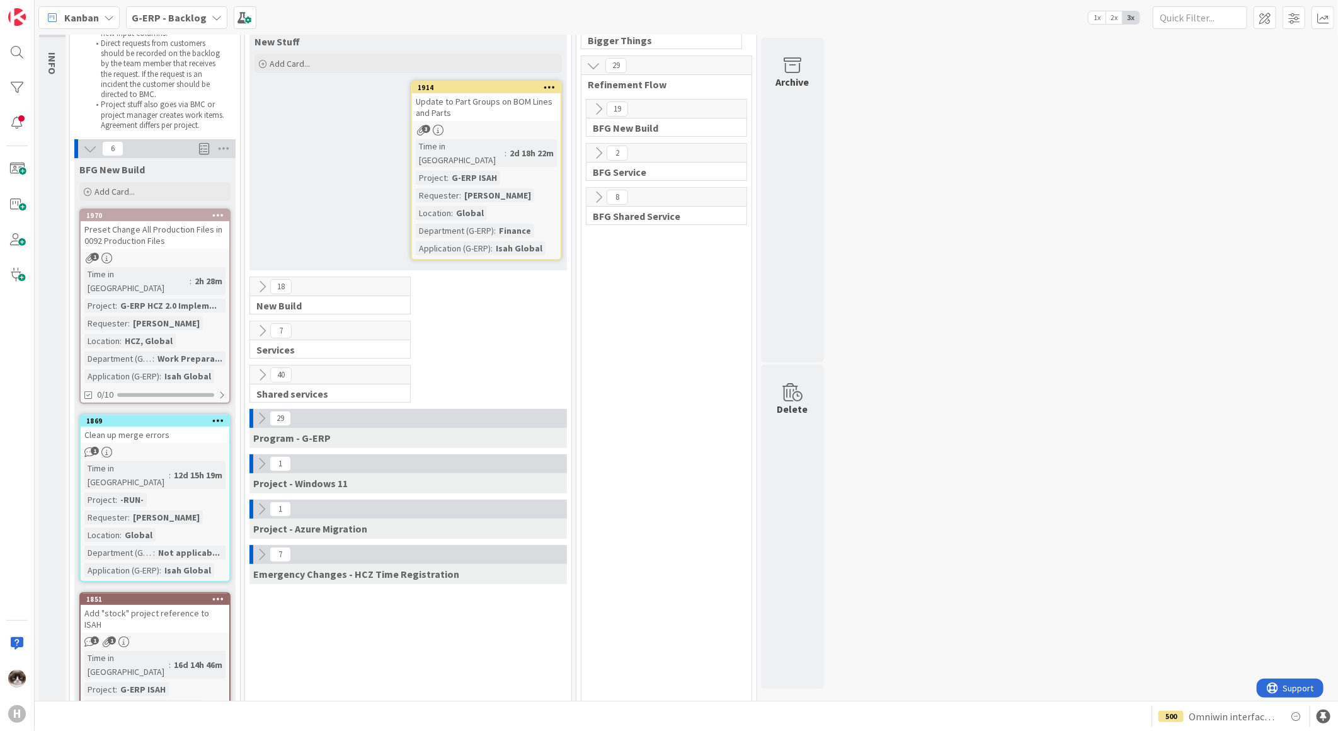
click at [260, 280] on icon at bounding box center [262, 287] width 14 height 14
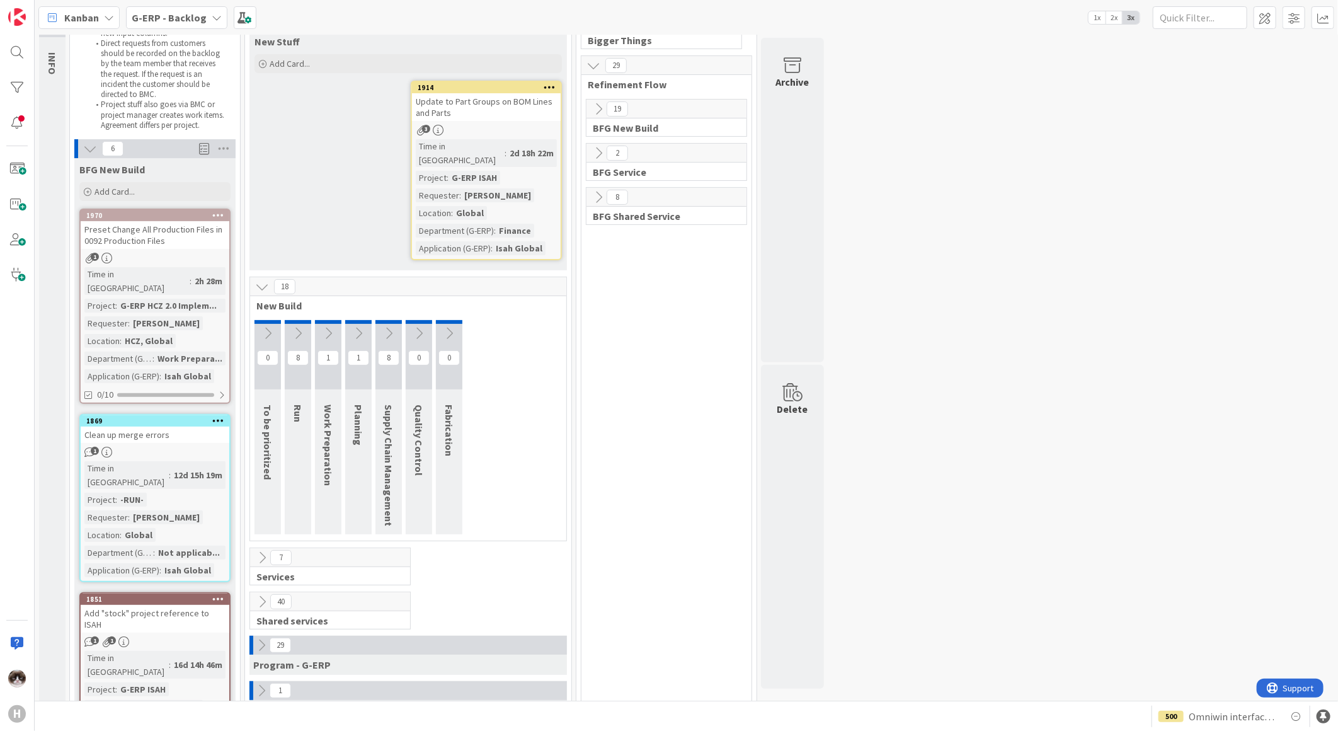
click at [294, 326] on icon at bounding box center [298, 333] width 14 height 14
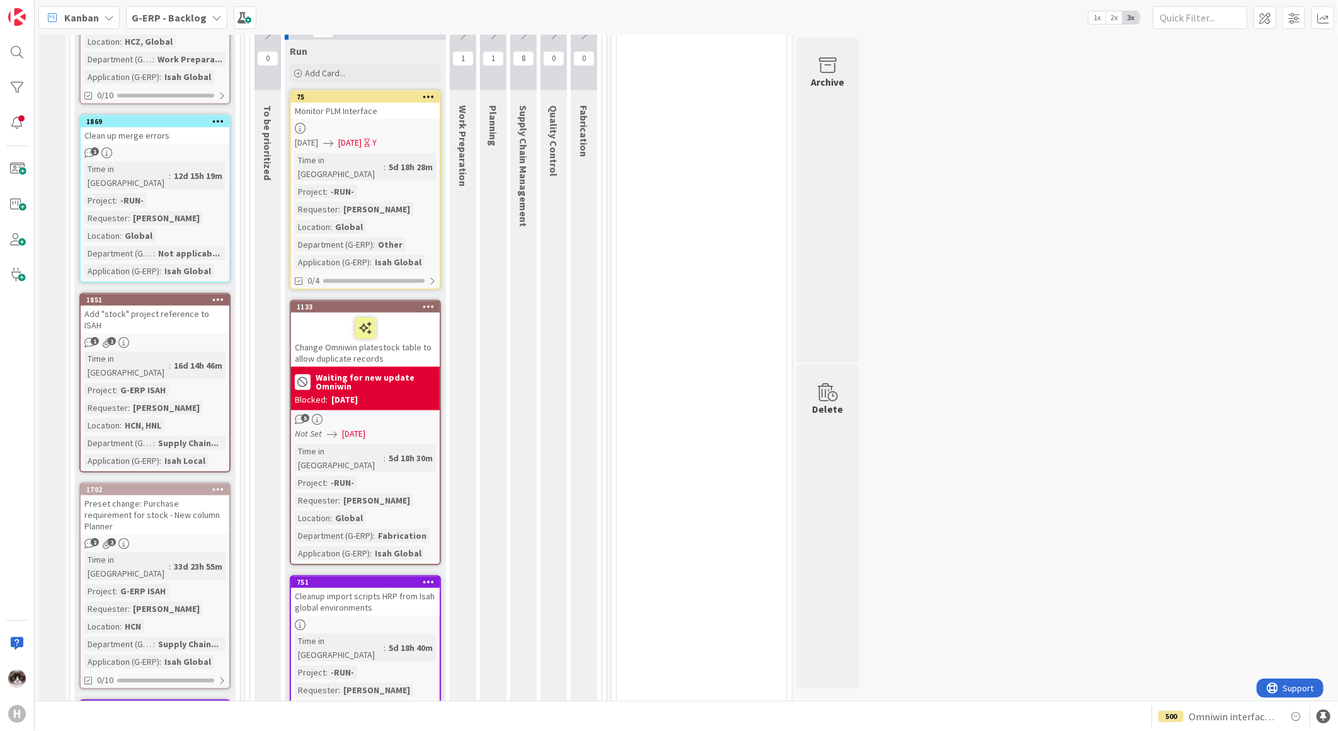
scroll to position [140, 0]
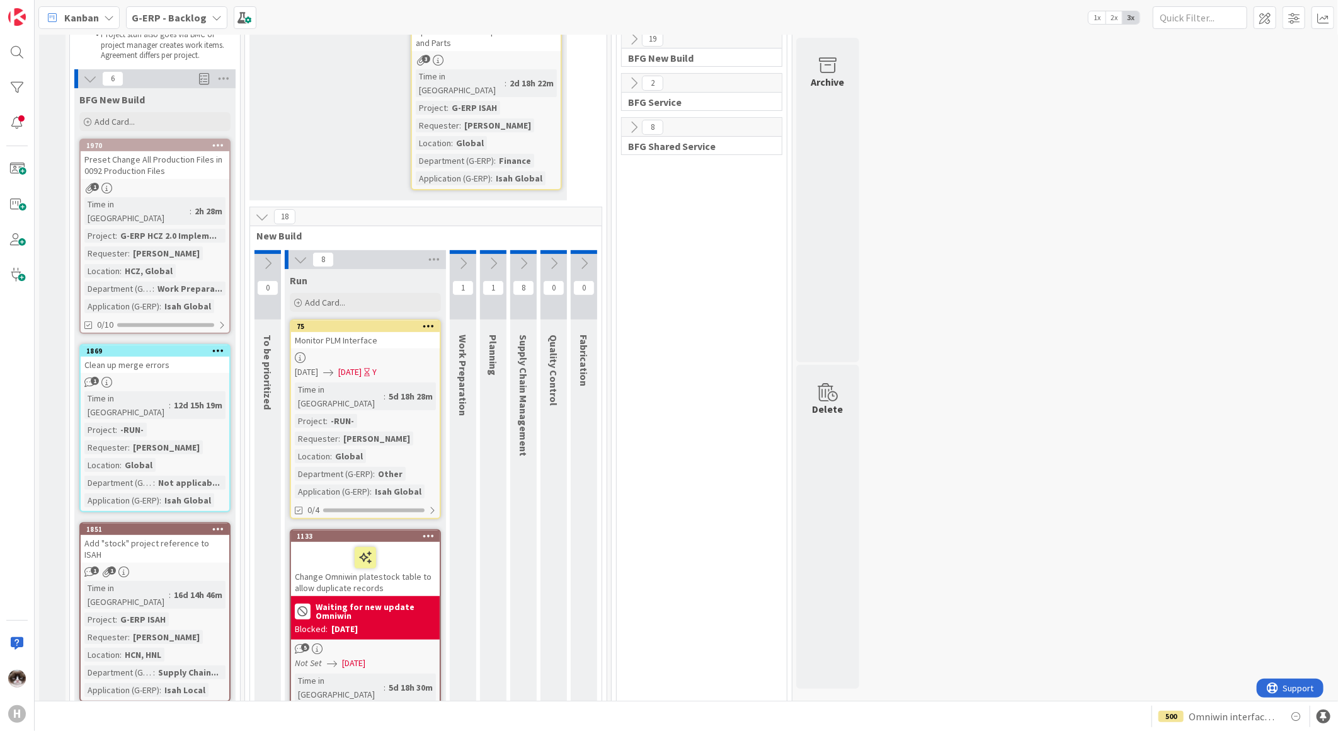
click at [295, 253] on icon at bounding box center [301, 260] width 14 height 14
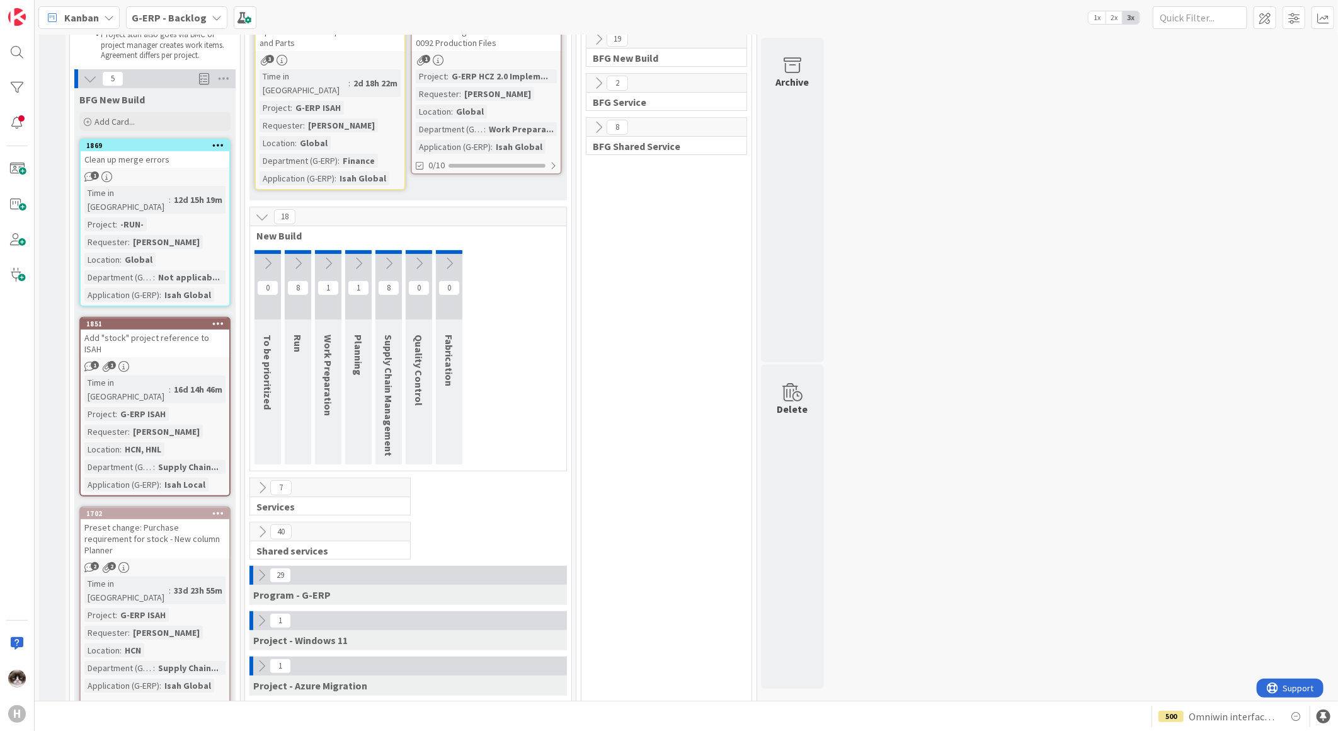
click at [260, 210] on icon at bounding box center [262, 217] width 14 height 14
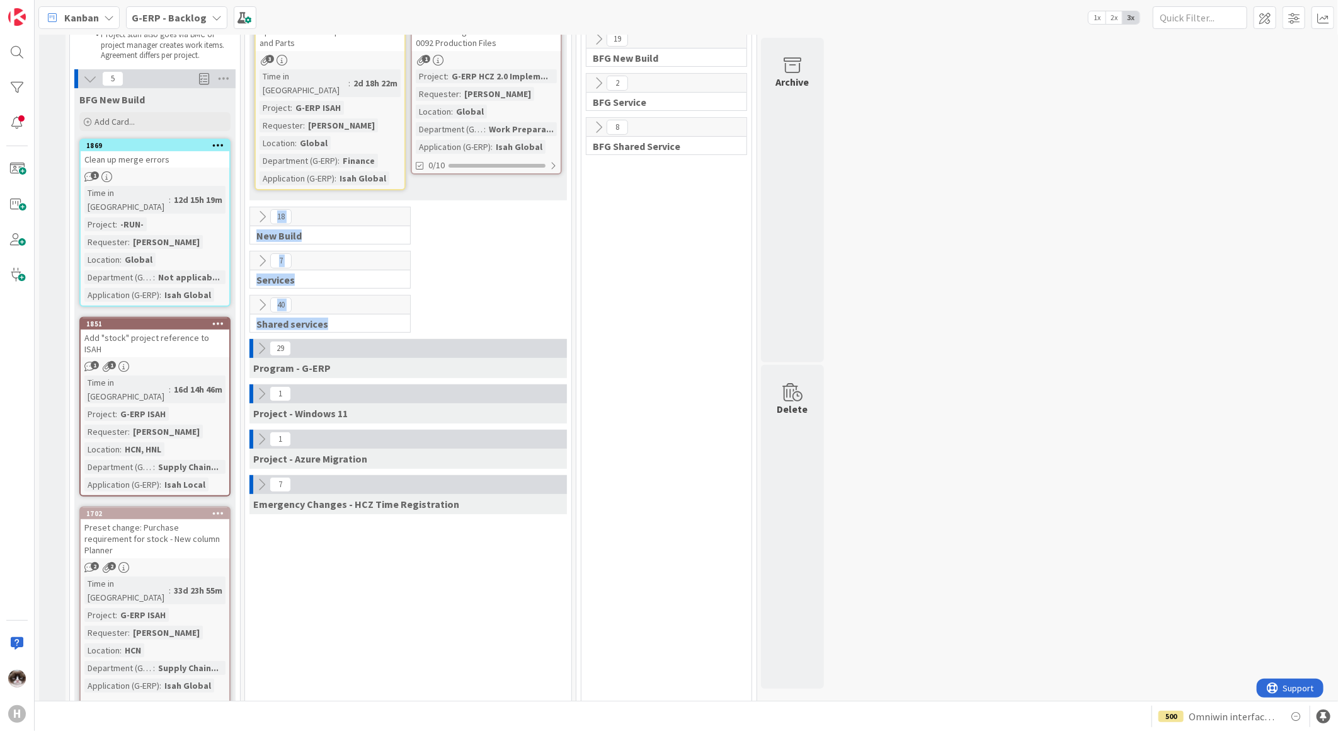
drag, startPoint x: 388, startPoint y: 313, endPoint x: 249, endPoint y: 194, distance: 183.3
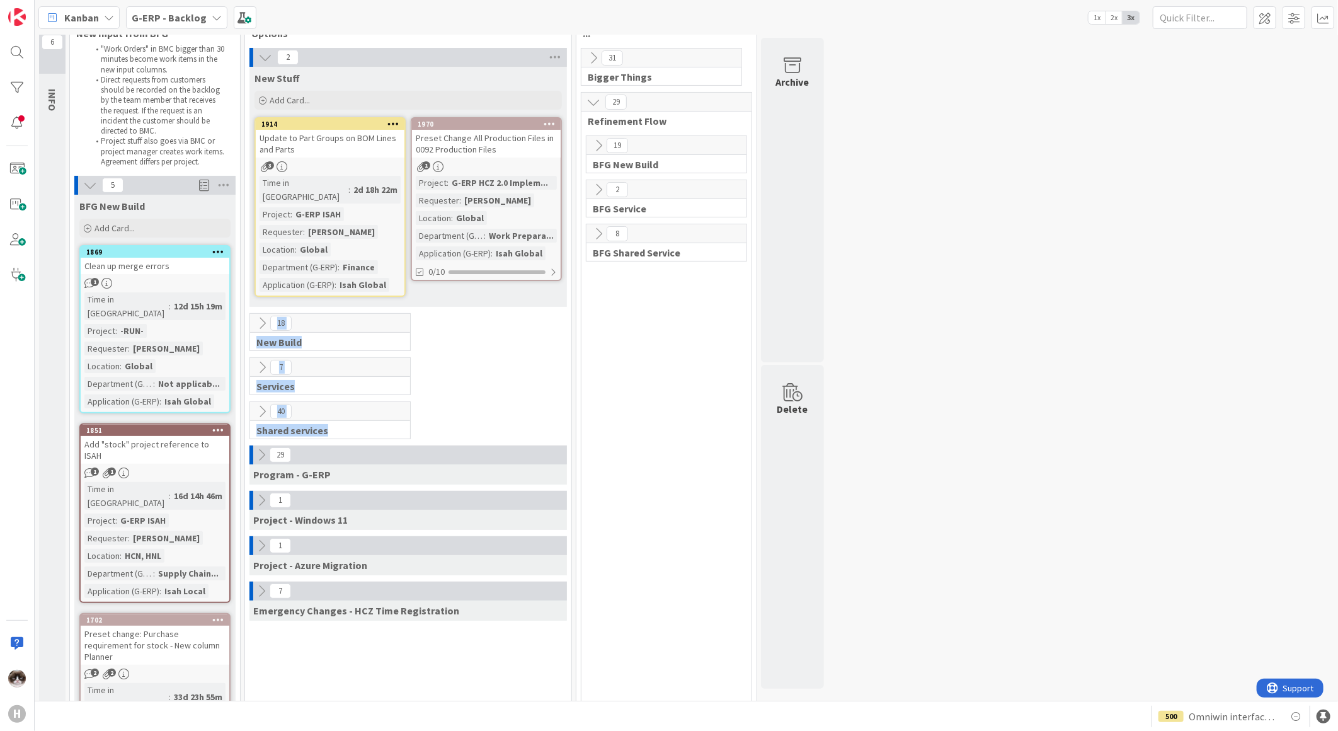
scroll to position [0, 0]
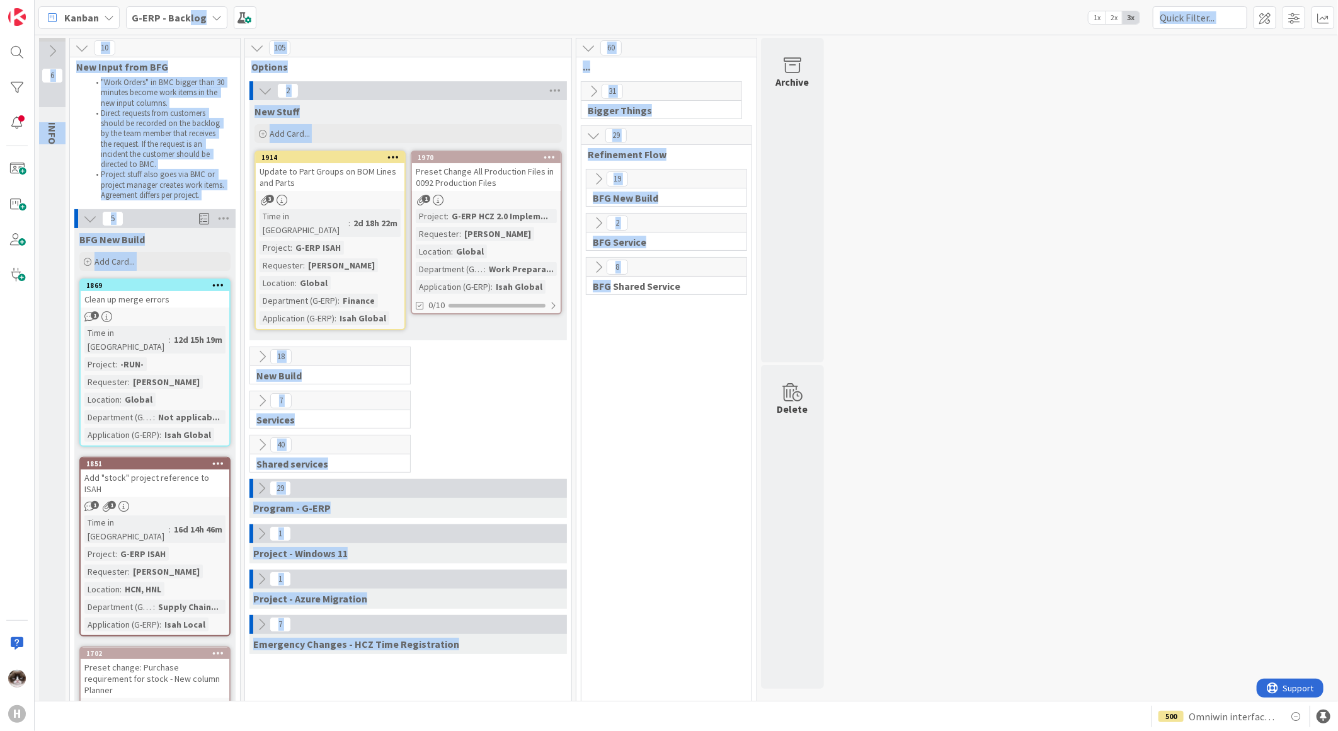
drag, startPoint x: 609, startPoint y: 681, endPoint x: 186, endPoint y: 8, distance: 794.8
click at [186, 8] on div "Kanban G-ERP - Backlog 1x 2x 3x 6 INFO This column contains information cards t…" at bounding box center [687, 365] width 1304 height 731
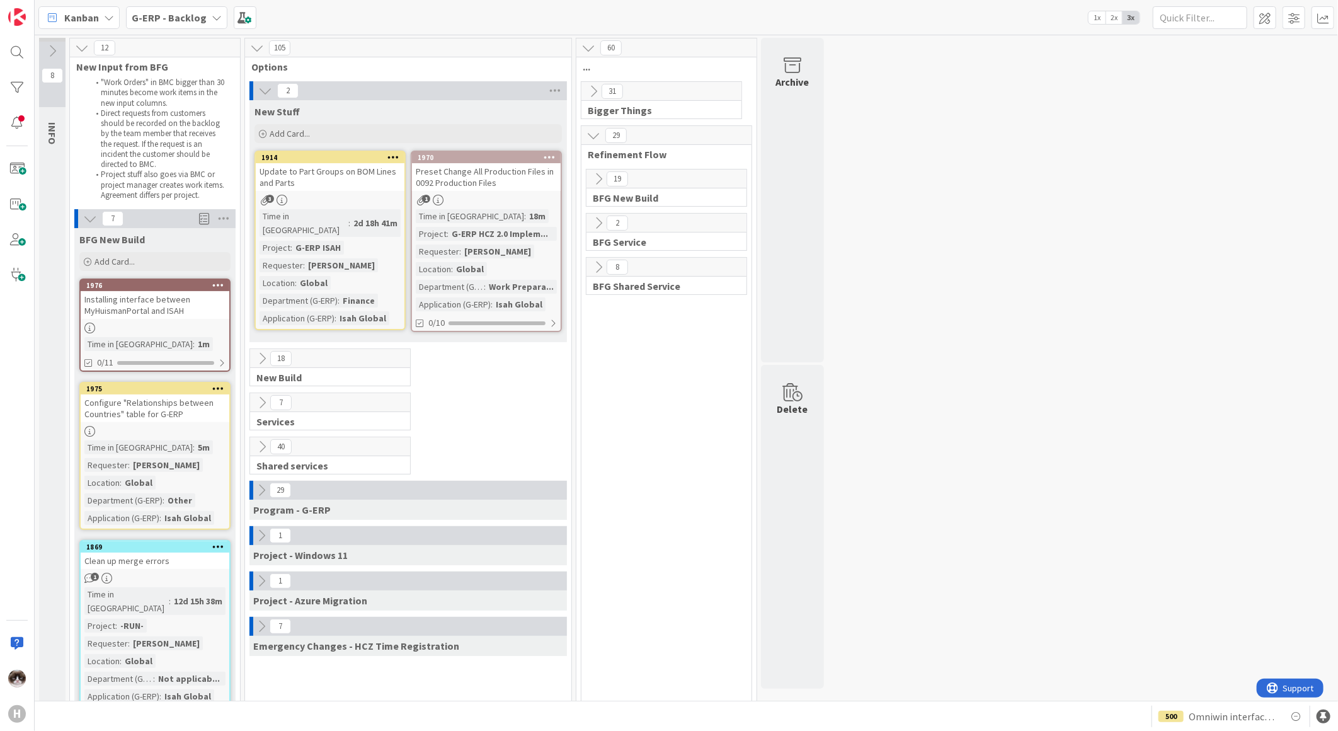
click at [258, 584] on icon at bounding box center [262, 581] width 14 height 14
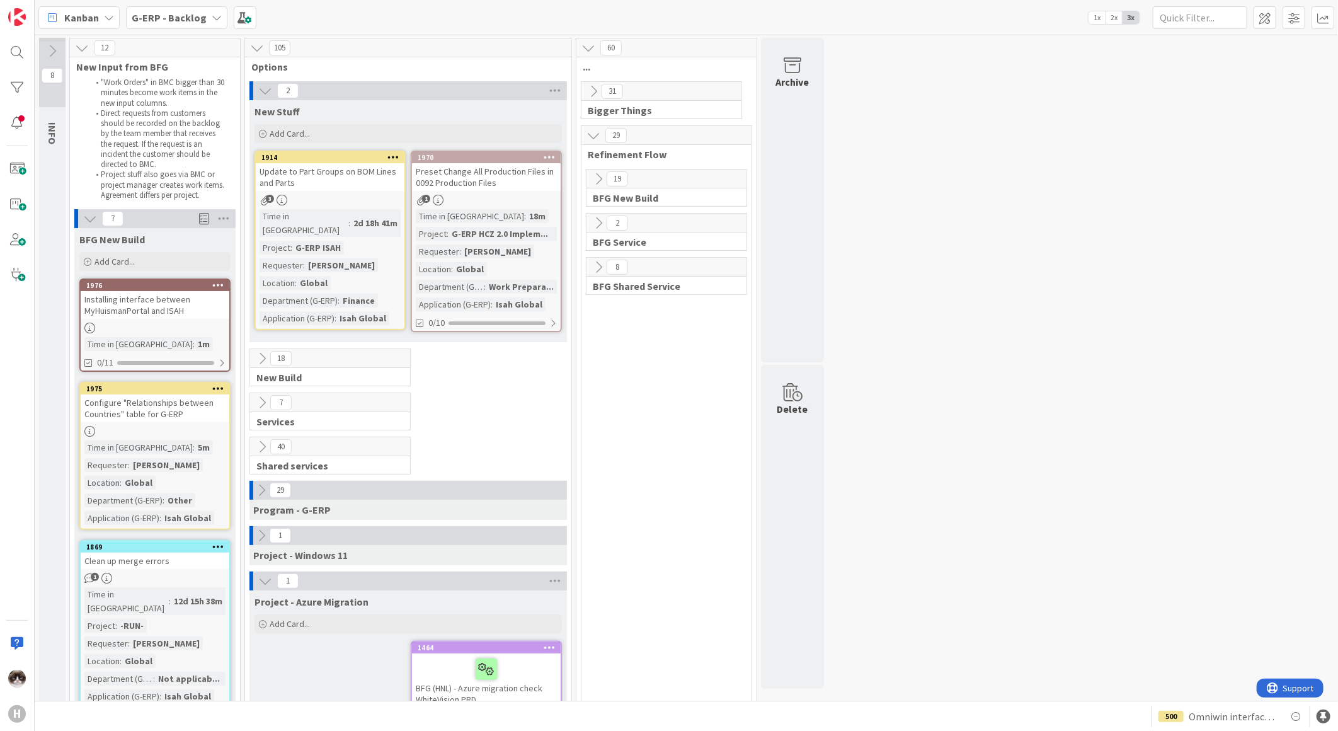
click at [258, 584] on icon at bounding box center [265, 581] width 14 height 14
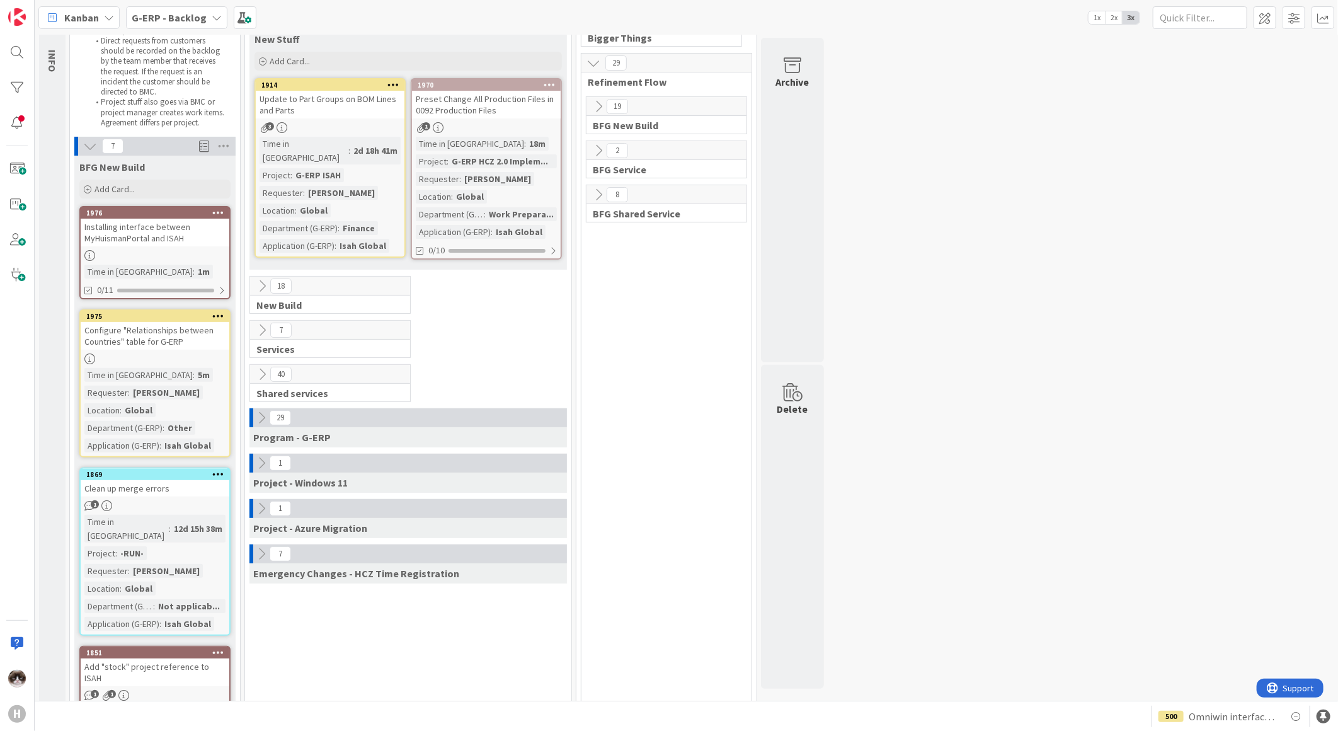
scroll to position [140, 0]
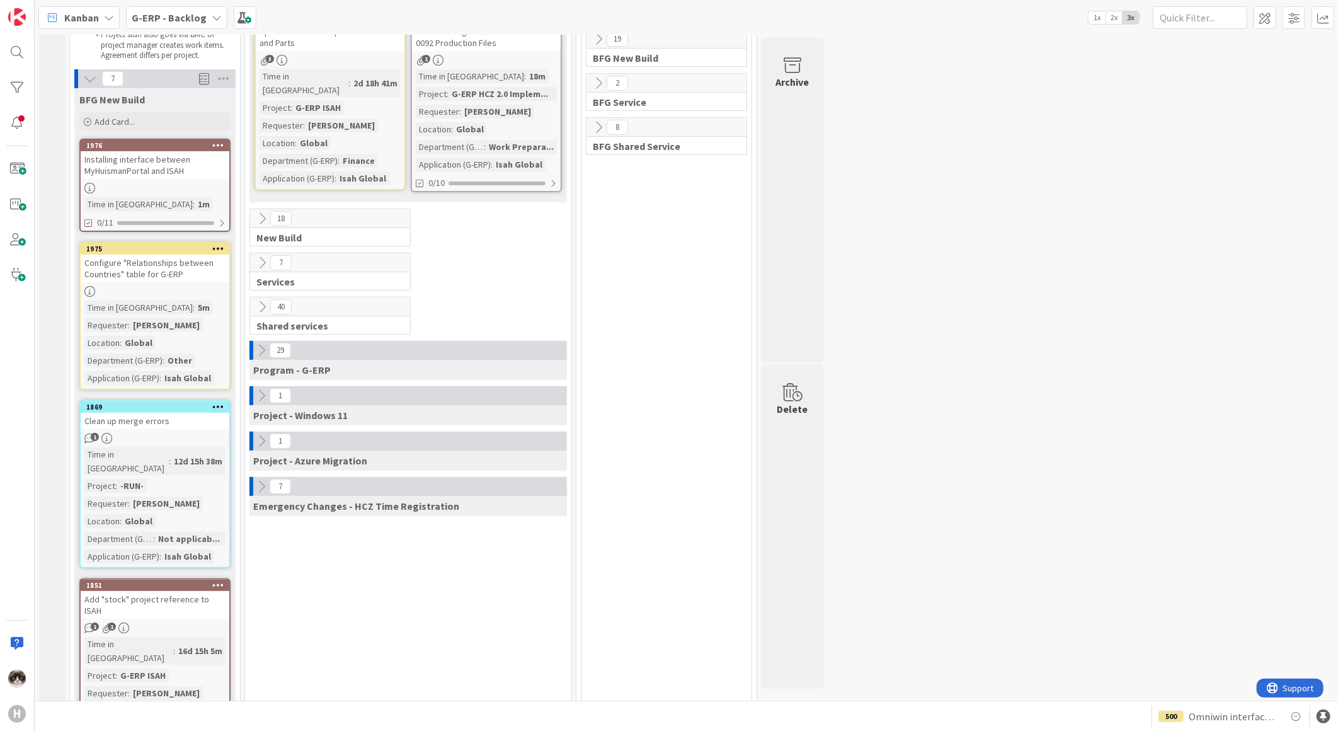
click at [262, 444] on icon at bounding box center [262, 441] width 14 height 14
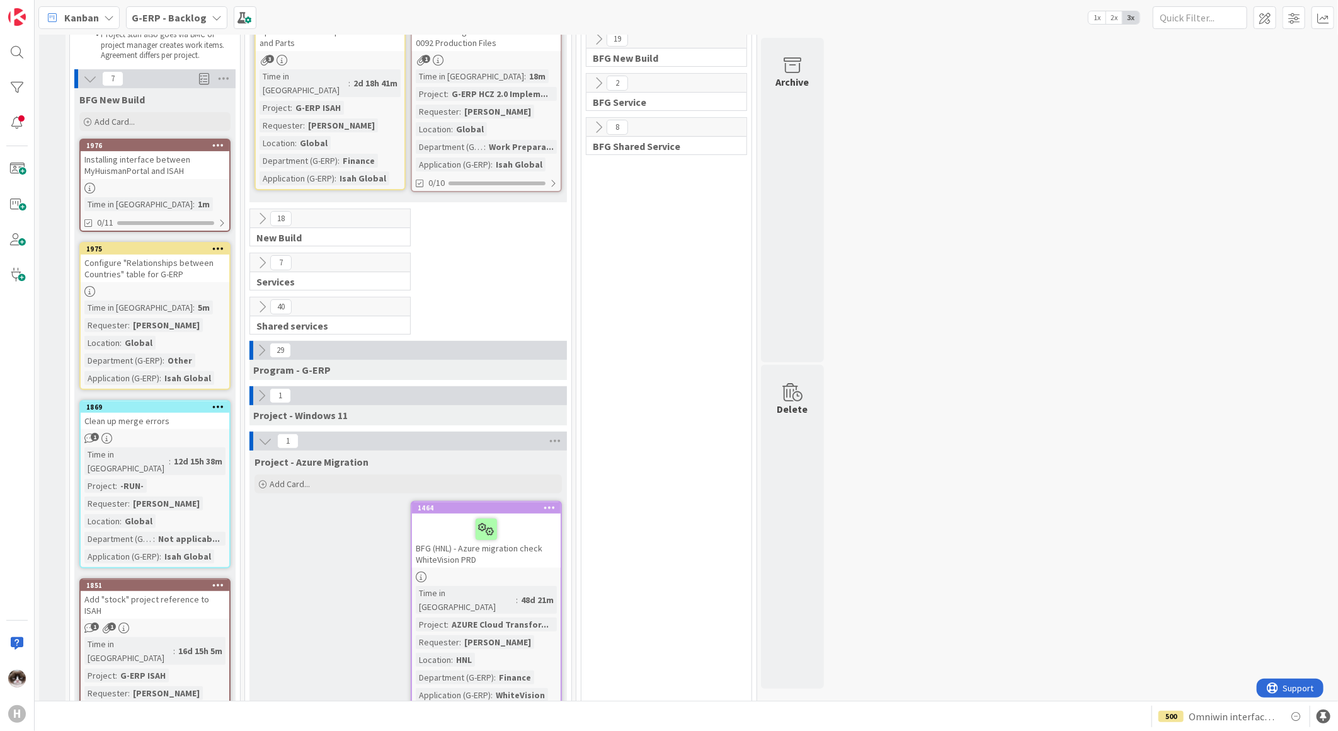
click at [262, 444] on icon at bounding box center [265, 441] width 14 height 14
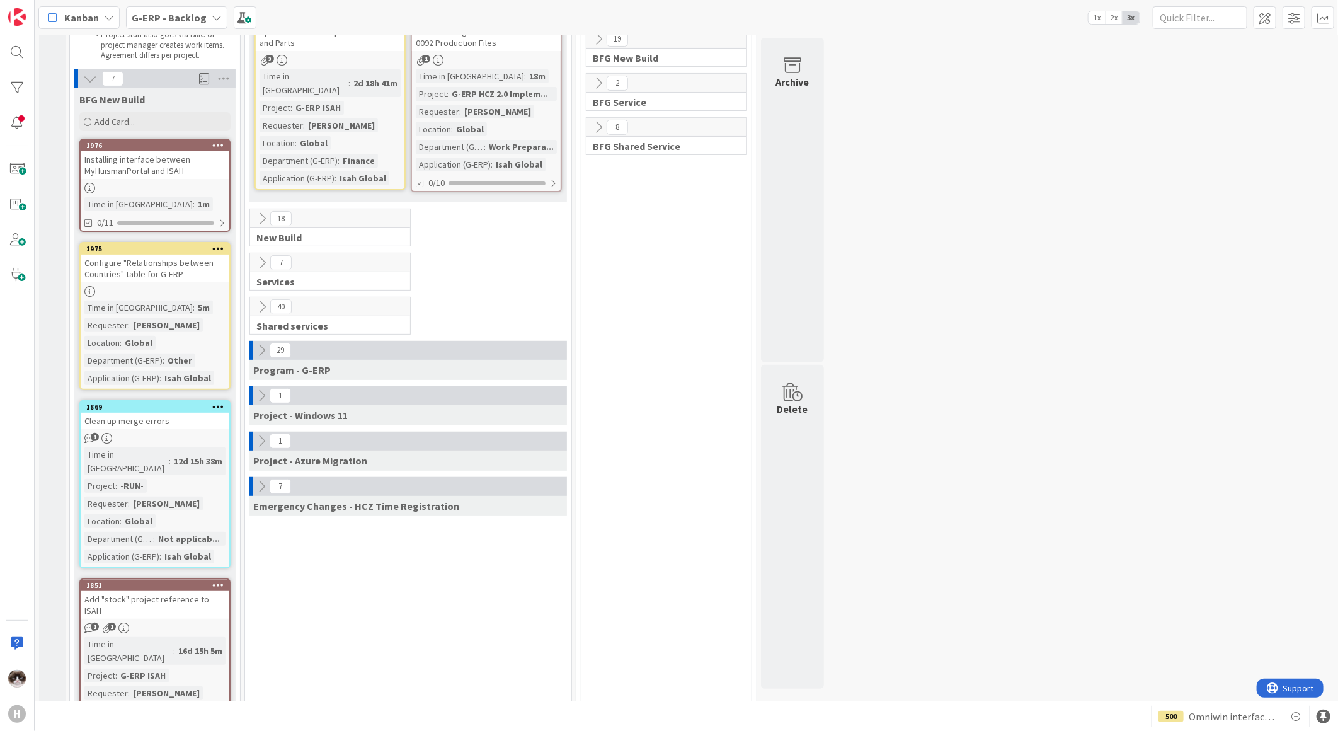
click at [266, 398] on icon at bounding box center [262, 396] width 14 height 14
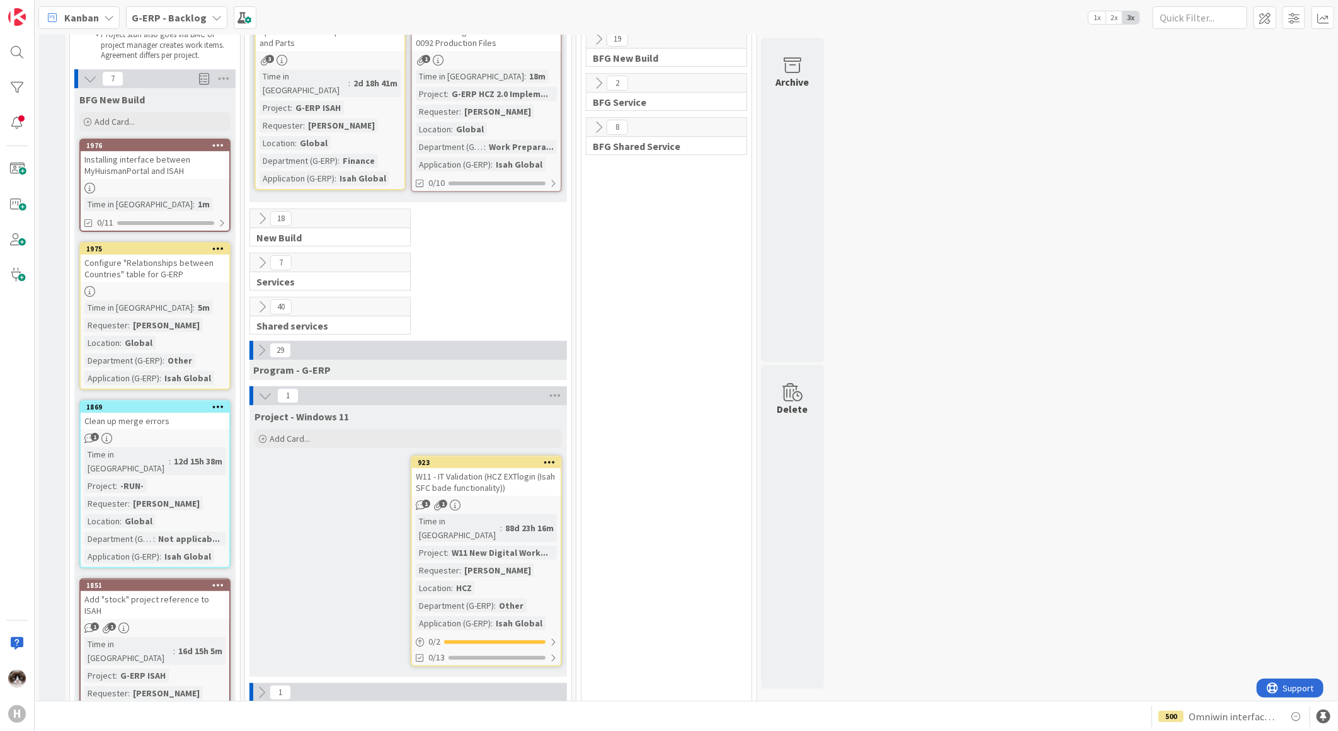
click at [266, 398] on icon at bounding box center [265, 396] width 14 height 14
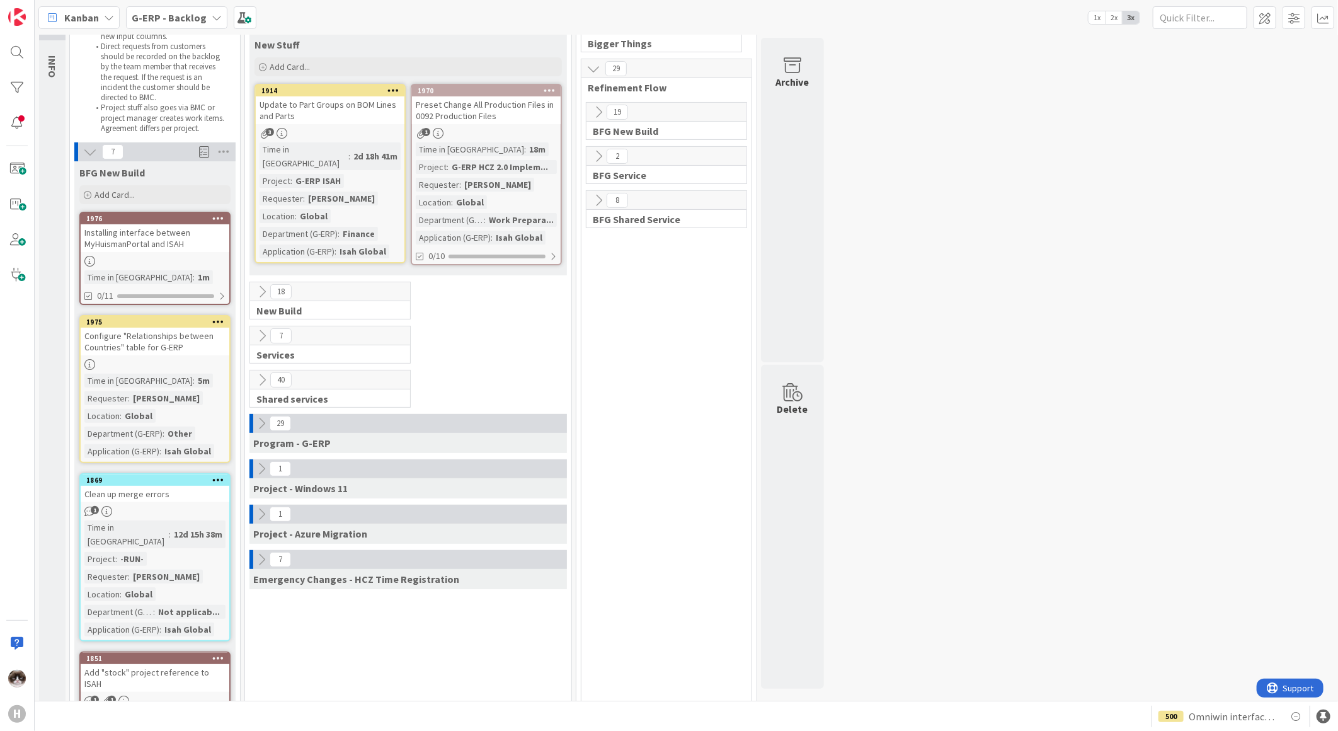
scroll to position [0, 0]
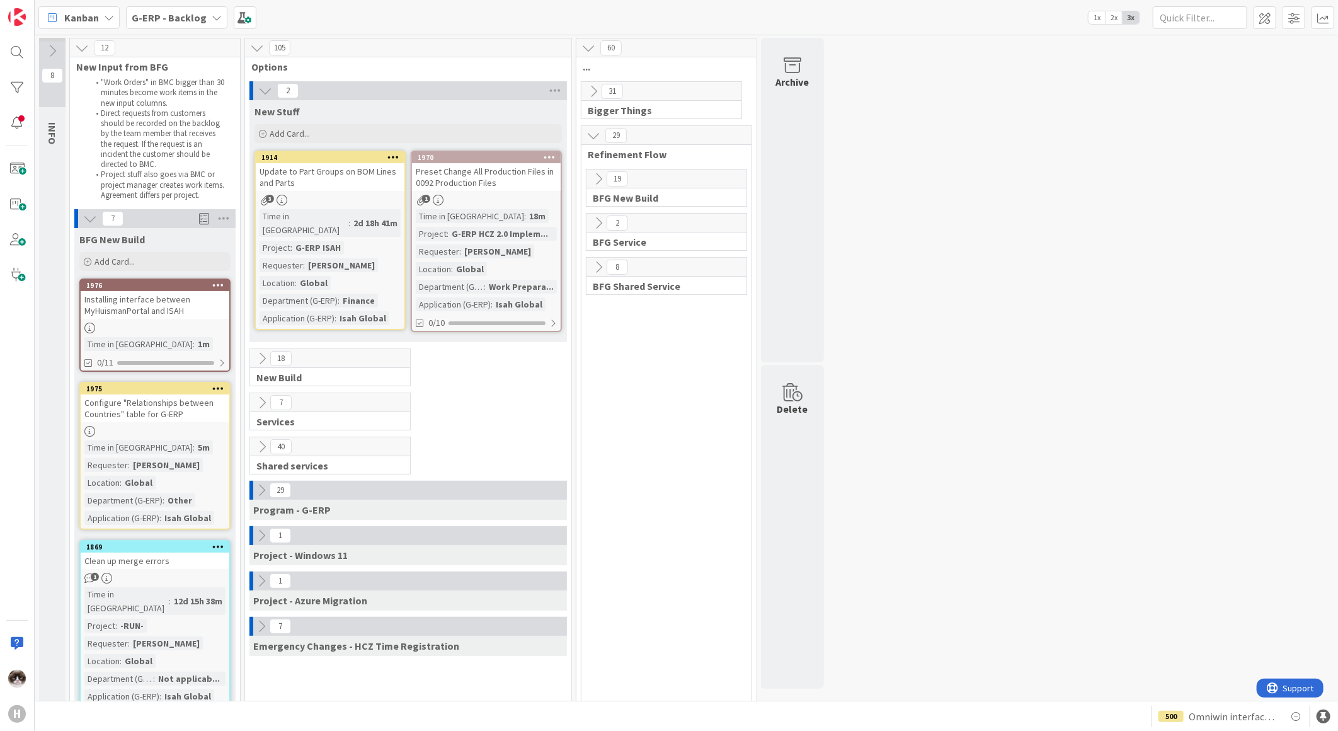
click at [78, 234] on div "BFG New Build" at bounding box center [154, 237] width 161 height 18
click at [78, 219] on div "7" at bounding box center [154, 218] width 161 height 19
click at [92, 217] on icon at bounding box center [90, 219] width 14 height 14
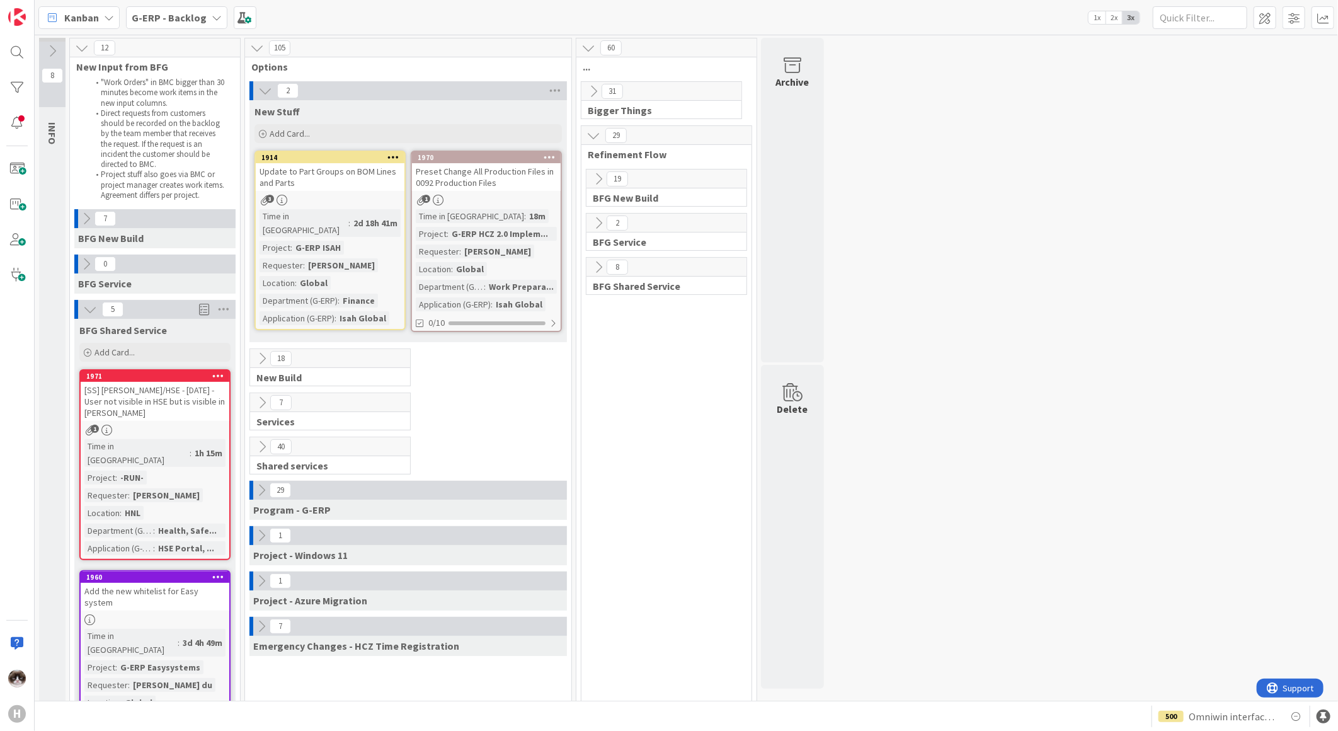
click at [79, 316] on div "5" at bounding box center [154, 309] width 161 height 19
click at [80, 312] on div "5" at bounding box center [154, 309] width 161 height 19
click at [83, 306] on icon at bounding box center [90, 309] width 14 height 14
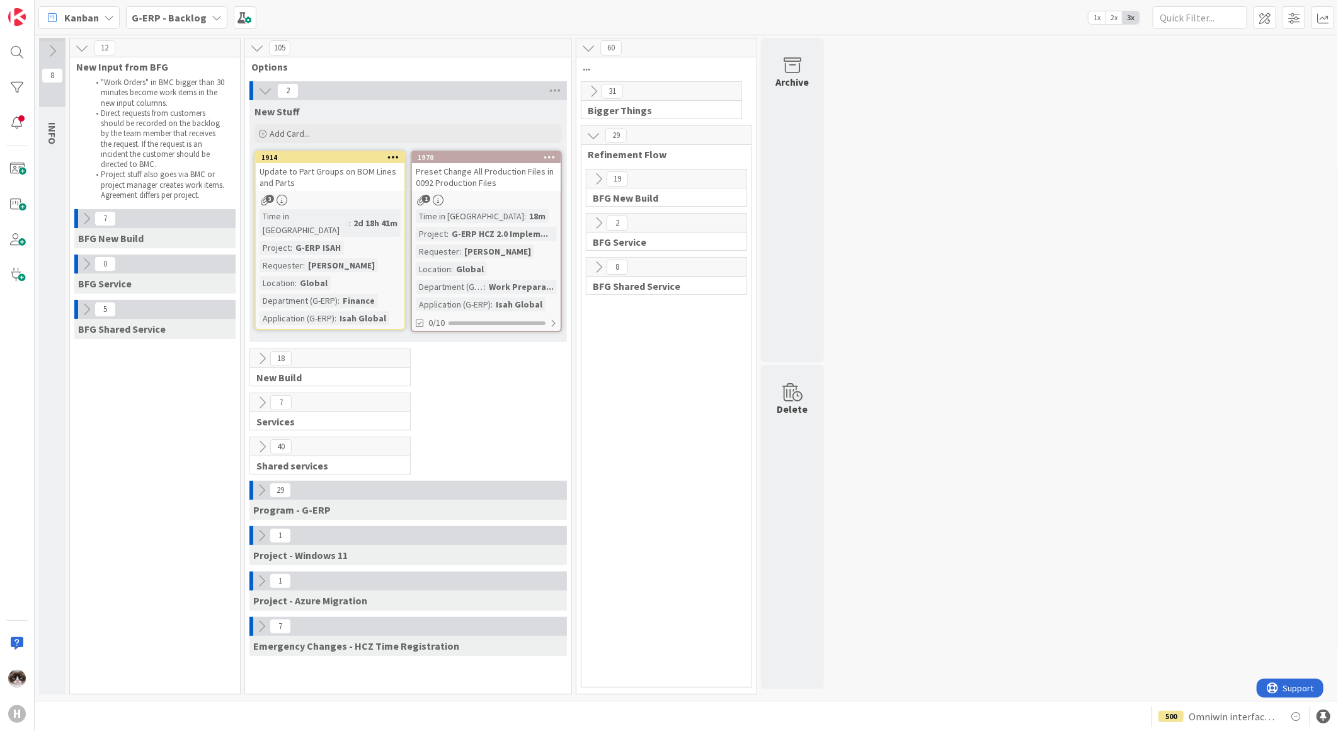
click at [267, 405] on icon at bounding box center [262, 403] width 14 height 14
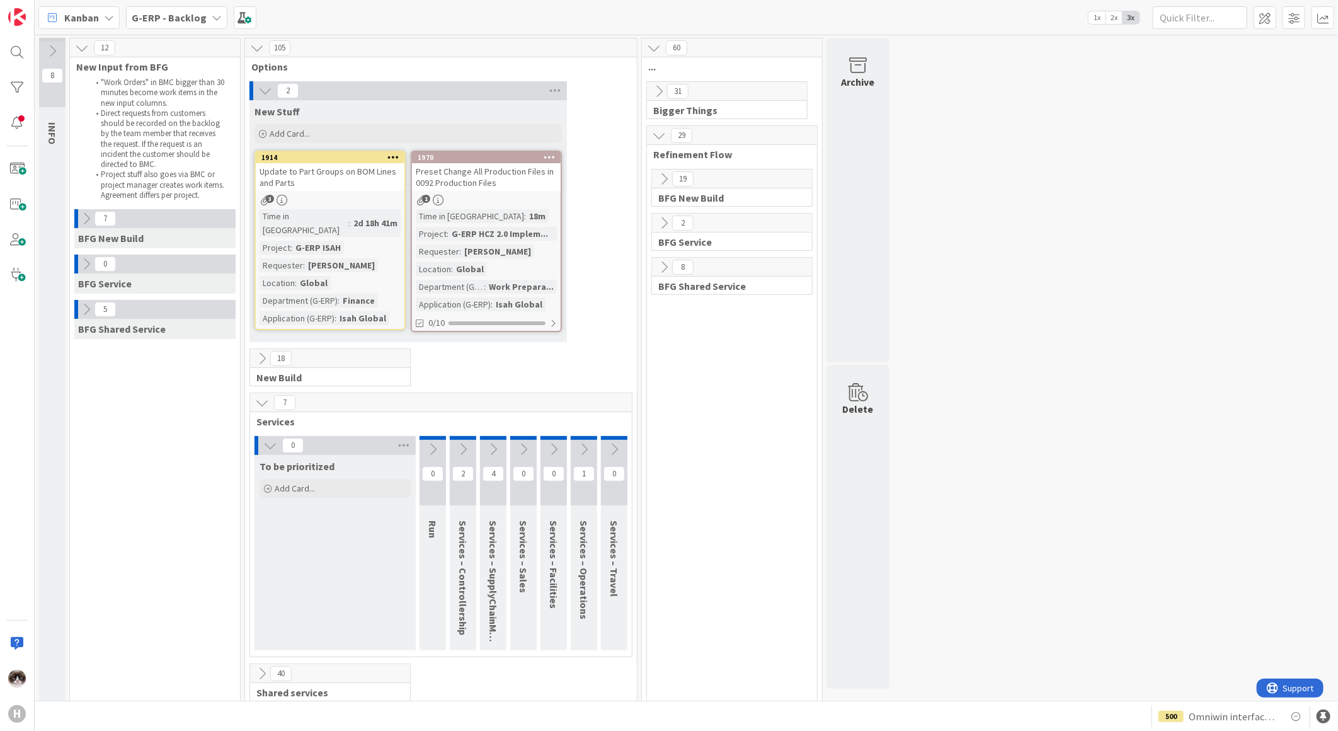
click at [274, 440] on icon at bounding box center [270, 446] width 14 height 14
